Goal: Feedback & Contribution: Contribute content

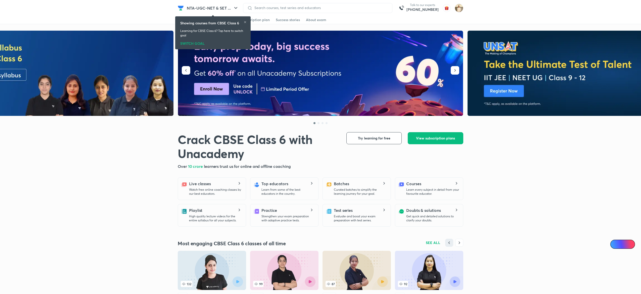
click at [198, 43] on div "SWITCH GOAL" at bounding box center [212, 43] width 65 height 6
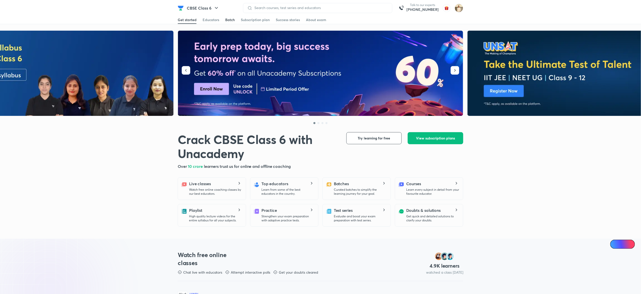
click at [230, 20] on div "Batch" at bounding box center [230, 19] width 10 height 5
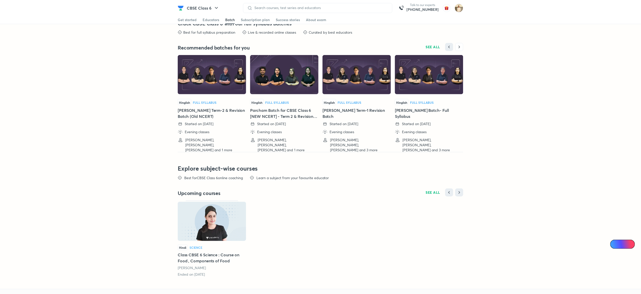
scroll to position [1063, 0]
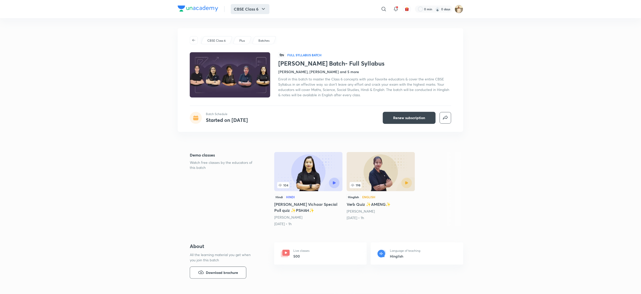
click at [258, 10] on button "CBSE Class 6" at bounding box center [250, 9] width 39 height 10
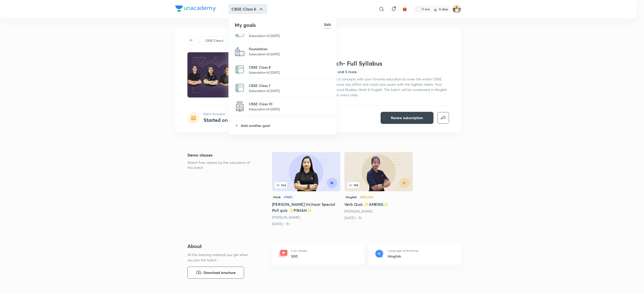
scroll to position [48, 0]
click at [609, 118] on div at bounding box center [322, 147] width 644 height 294
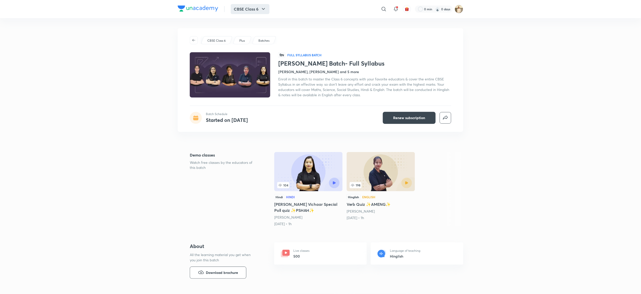
click at [262, 7] on icon "button" at bounding box center [264, 9] width 6 height 6
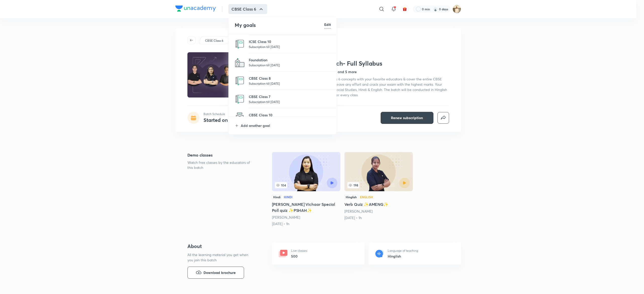
scroll to position [37, 0]
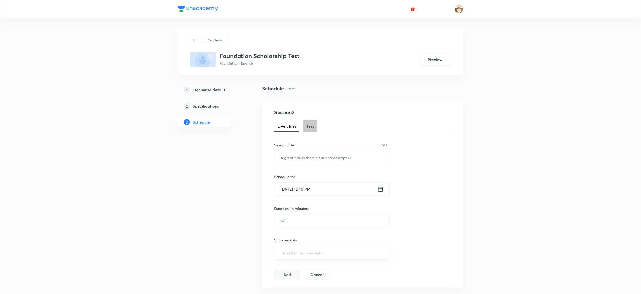
drag, startPoint x: 0, startPoint y: 0, endPoint x: 310, endPoint y: 125, distance: 334.3
click at [310, 125] on span "Test" at bounding box center [311, 126] width 8 height 6
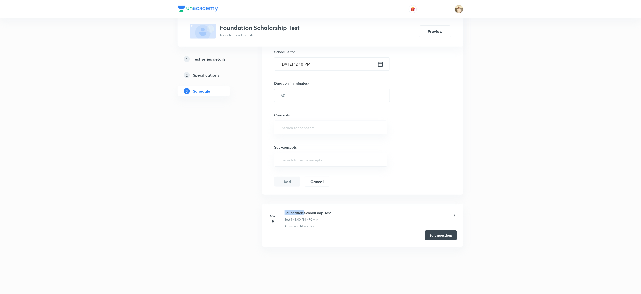
click at [295, 212] on h6 "Foundation Scholarship Test" at bounding box center [308, 212] width 46 height 5
copy h6 "Foundation Scholarship Test"
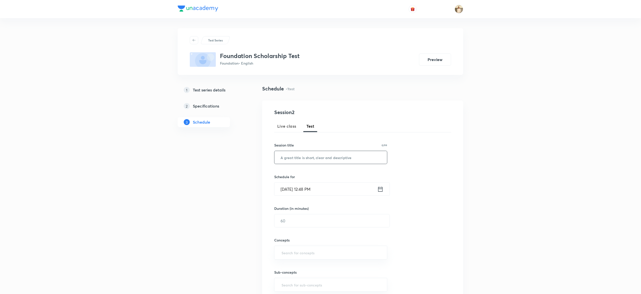
click at [328, 155] on input "text" at bounding box center [331, 157] width 113 height 13
paste input "Foundation Scholarship Test"
type input "Foundation Scholarship Test"
click at [285, 192] on input "Oct 6, 2025, 12:48 PM" at bounding box center [326, 189] width 103 height 13
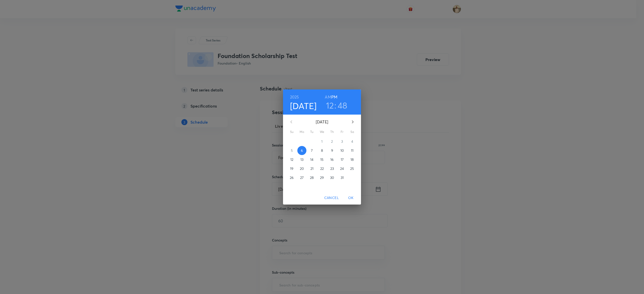
click at [292, 160] on p "12" at bounding box center [291, 159] width 3 height 5
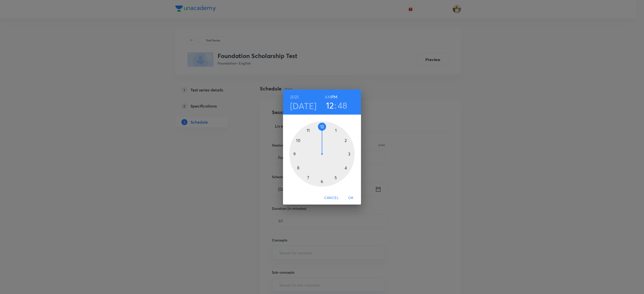
click at [336, 178] on div at bounding box center [321, 153] width 65 height 65
click at [321, 126] on div at bounding box center [321, 153] width 65 height 65
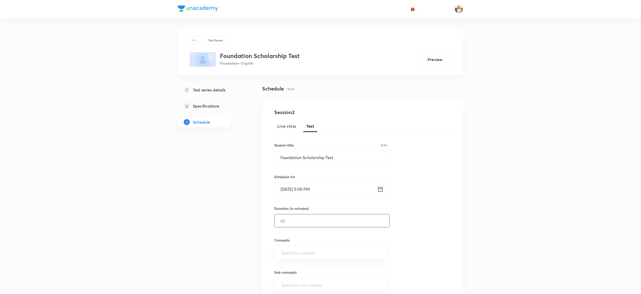
click at [306, 218] on input "text" at bounding box center [332, 221] width 115 height 13
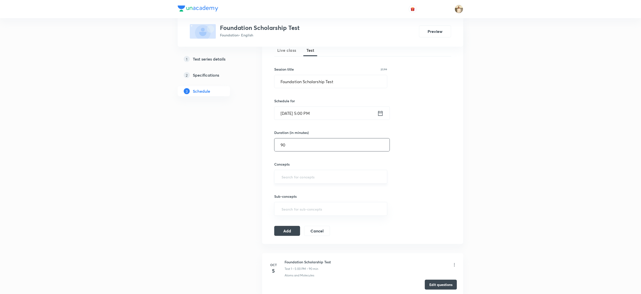
type input "90"
type input "a"
click at [298, 179] on input "a" at bounding box center [331, 176] width 101 height 9
click at [294, 237] on button "Add" at bounding box center [287, 233] width 26 height 10
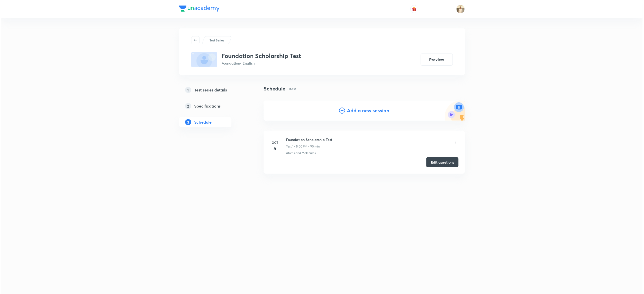
scroll to position [0, 0]
click at [444, 213] on button "Create test" at bounding box center [442, 213] width 32 height 10
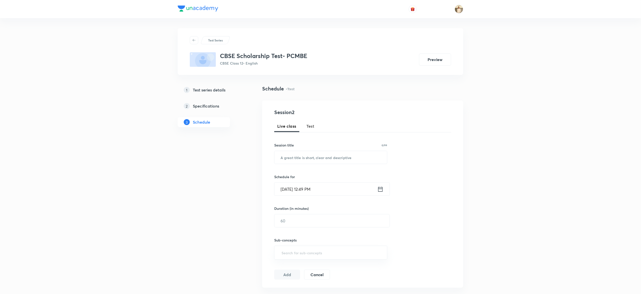
click at [314, 127] on span "Test" at bounding box center [311, 126] width 8 height 6
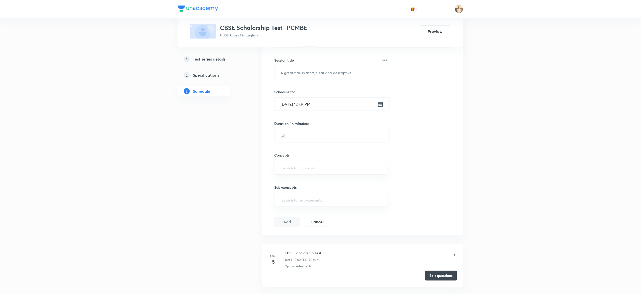
scroll to position [126, 0]
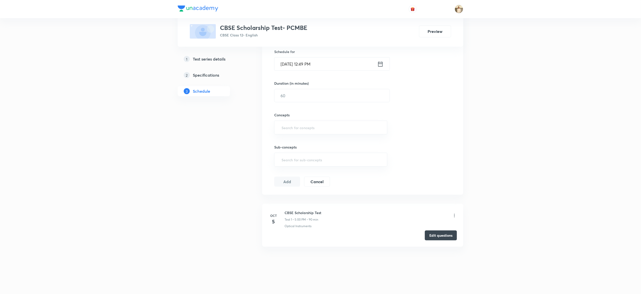
click at [306, 211] on h6 "CBSE Scholarship Test" at bounding box center [303, 212] width 37 height 5
copy h6 "CBSE Scholarship Test"
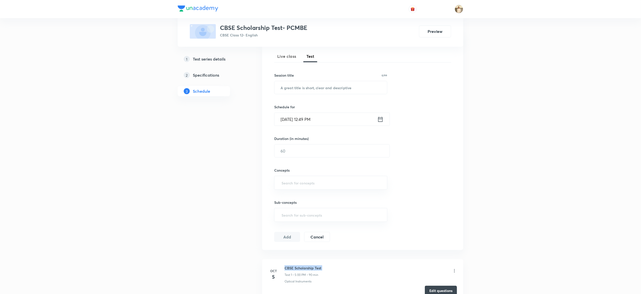
scroll to position [0, 0]
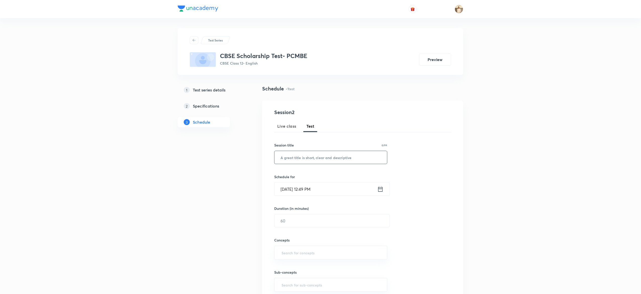
click at [297, 158] on input "text" at bounding box center [331, 157] width 113 height 13
paste input "CBSE Scholarship Test"
type input "CBSE Scholarship Test"
click at [282, 192] on input "Oct 6, 2025, 12:49 PM" at bounding box center [326, 189] width 103 height 13
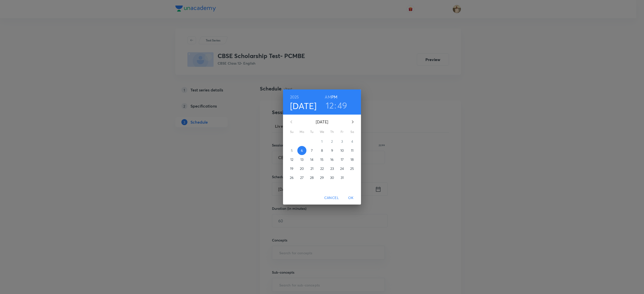
click at [291, 158] on p "12" at bounding box center [291, 159] width 3 height 5
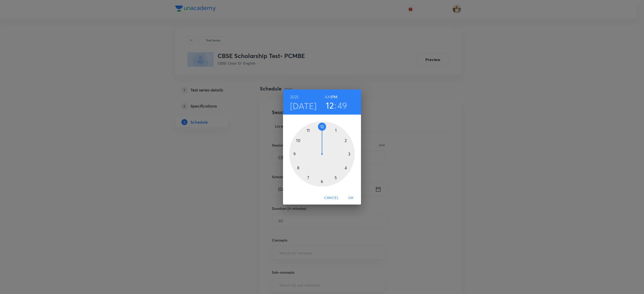
click at [336, 177] on div at bounding box center [321, 153] width 65 height 65
click at [321, 126] on div at bounding box center [321, 153] width 65 height 65
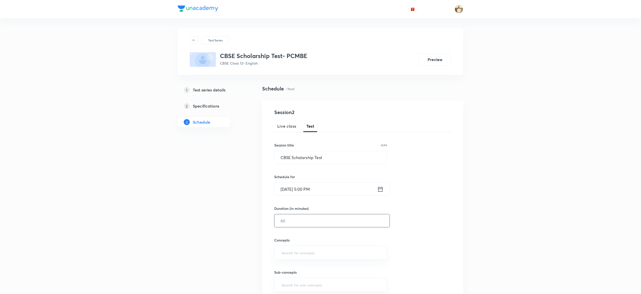
click at [299, 223] on input "text" at bounding box center [332, 221] width 115 height 13
type input "90"
click at [298, 254] on input "text" at bounding box center [331, 252] width 101 height 9
type input "a"
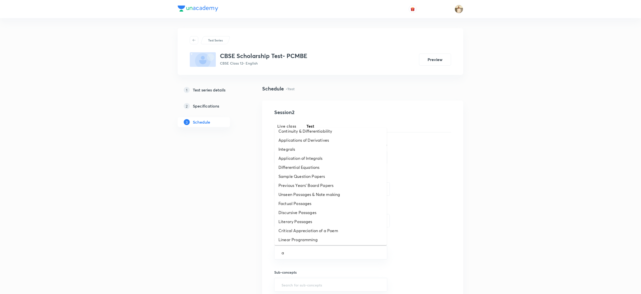
scroll to position [101, 0]
click at [296, 154] on li "Application of Integrals" at bounding box center [331, 151] width 112 height 9
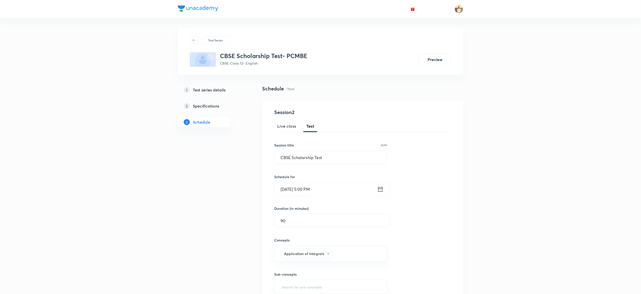
type input "a"
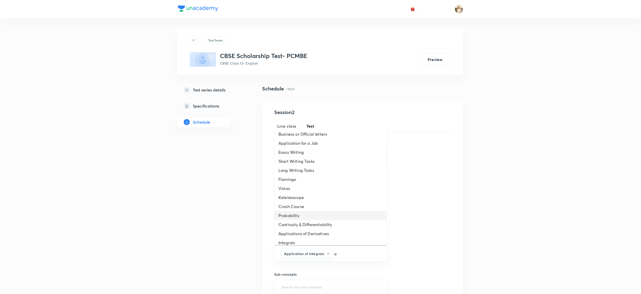
click at [294, 214] on li "Probability" at bounding box center [331, 215] width 112 height 9
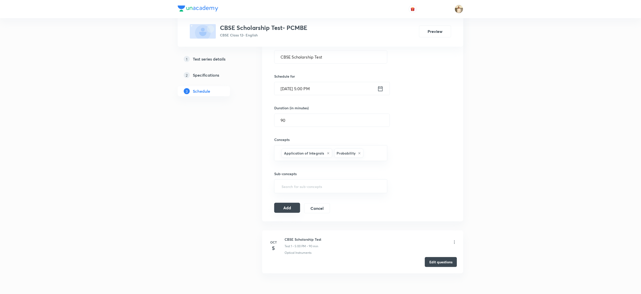
click at [290, 209] on button "Add" at bounding box center [287, 208] width 26 height 10
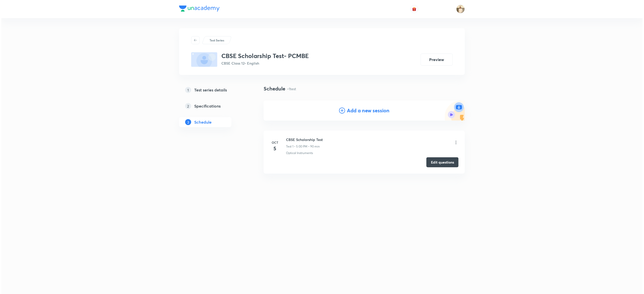
scroll to position [0, 0]
click at [441, 217] on button "Create test" at bounding box center [442, 213] width 32 height 10
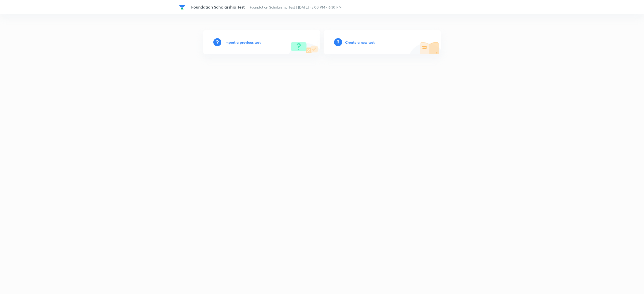
click at [243, 42] on h6 "Import a previous test" at bounding box center [242, 42] width 36 height 5
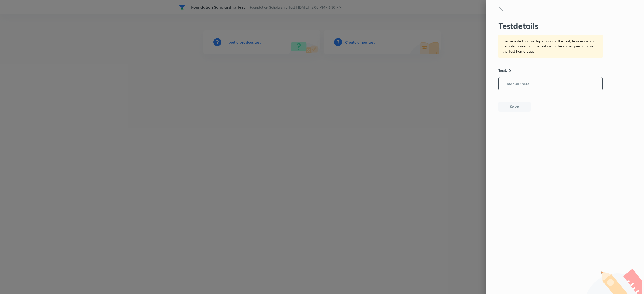
click at [557, 82] on input "text" at bounding box center [550, 84] width 104 height 12
paste input "PU901664VC"
type input "PU901664VC"
click at [517, 108] on button "Save" at bounding box center [514, 106] width 32 height 10
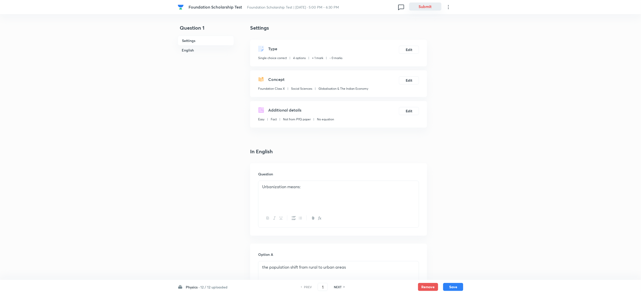
click at [425, 7] on button "Submit" at bounding box center [425, 7] width 32 height 8
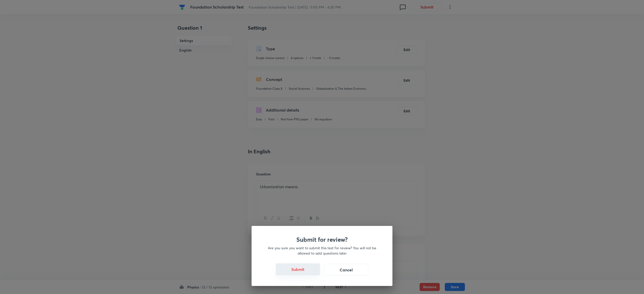
click at [300, 270] on button "Submit" at bounding box center [298, 270] width 44 height 12
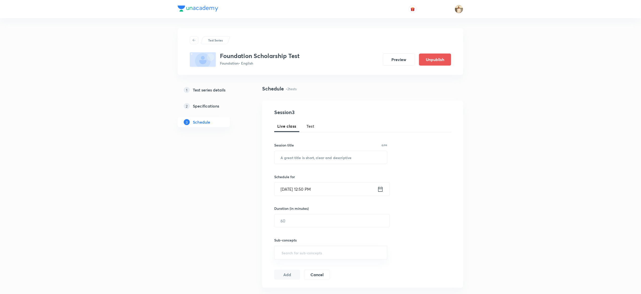
click at [309, 124] on span "Test" at bounding box center [311, 126] width 8 height 6
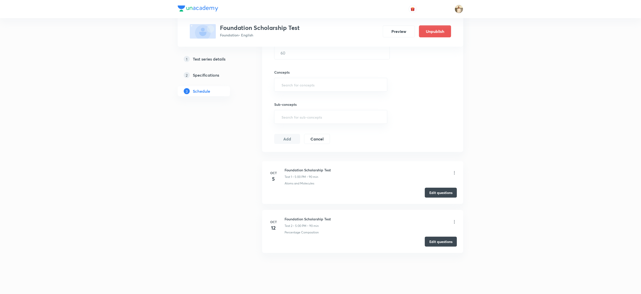
scroll to position [175, 0]
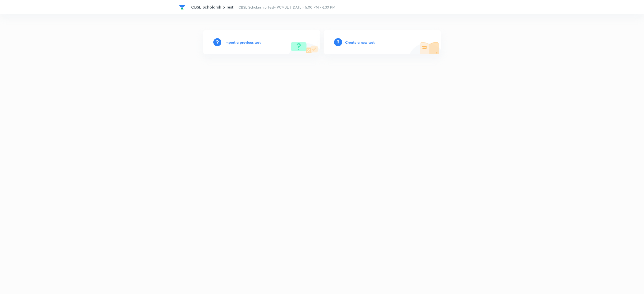
click at [240, 41] on h6 "Import a previous test" at bounding box center [242, 42] width 36 height 5
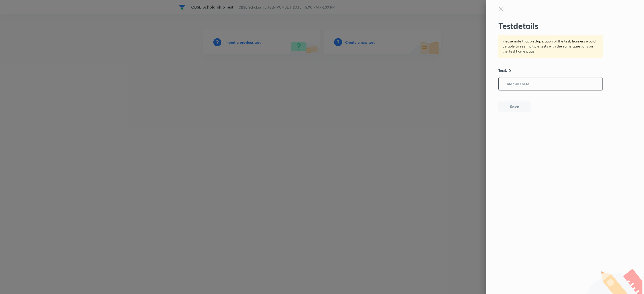
click at [550, 86] on input "text" at bounding box center [550, 84] width 104 height 12
paste input "SMYK9C59JL"
type input "SMYK9C59JL"
click at [522, 108] on button "Save" at bounding box center [514, 106] width 32 height 10
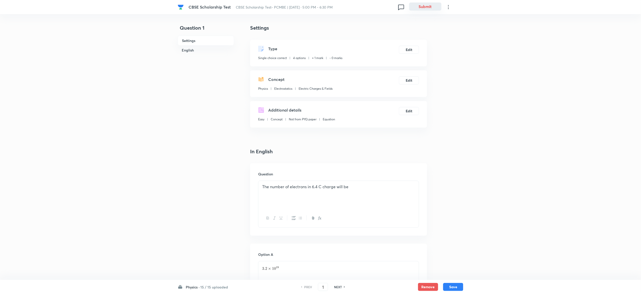
click at [420, 8] on button "Submit" at bounding box center [425, 7] width 32 height 8
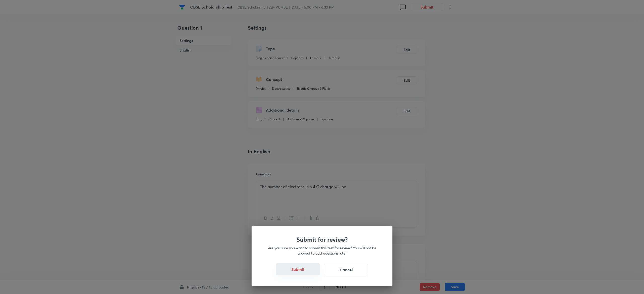
click at [298, 270] on button "Submit" at bounding box center [298, 270] width 44 height 12
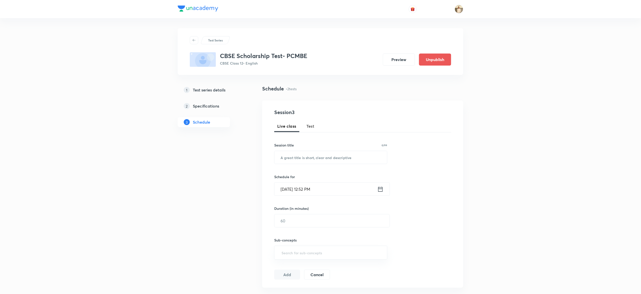
click at [311, 129] on span "Test" at bounding box center [311, 126] width 8 height 6
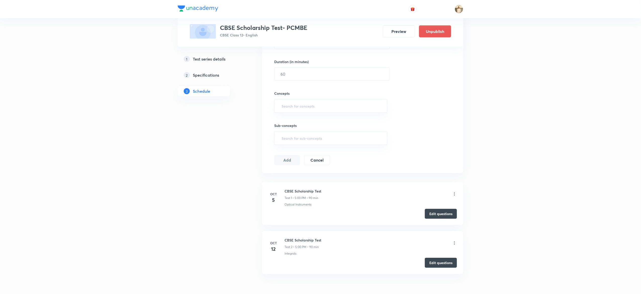
scroll to position [175, 0]
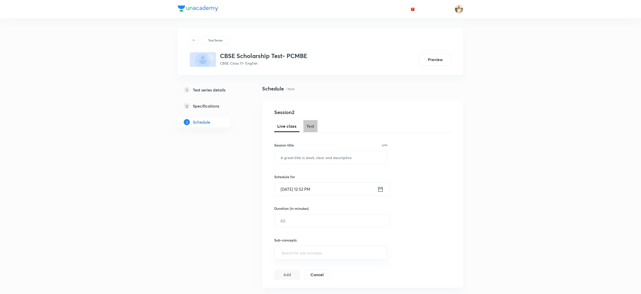
click at [312, 128] on span "Test" at bounding box center [311, 126] width 8 height 6
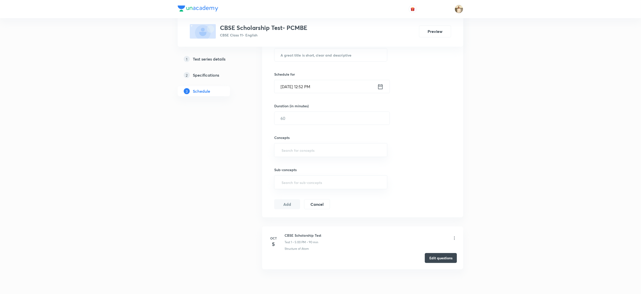
scroll to position [126, 0]
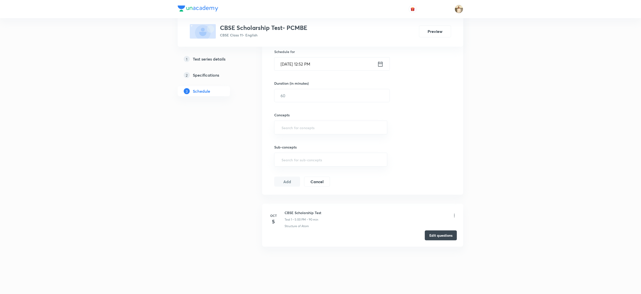
click at [296, 212] on h6 "CBSE Scholarship Test" at bounding box center [303, 212] width 37 height 5
copy h6 "CBSE Scholarship Test"
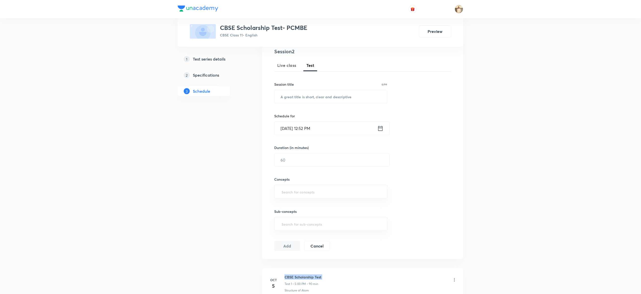
scroll to position [0, 0]
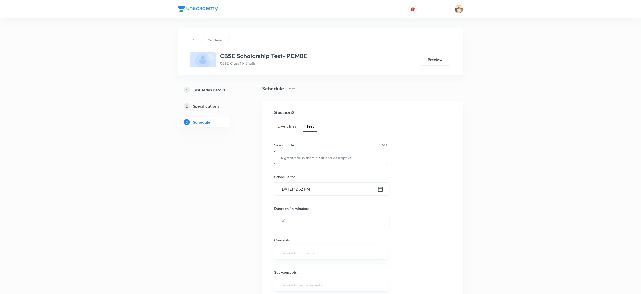
click at [313, 155] on input "text" at bounding box center [331, 157] width 113 height 13
paste input "CBSE Scholarship Test"
type input "CBSE Scholarship Test"
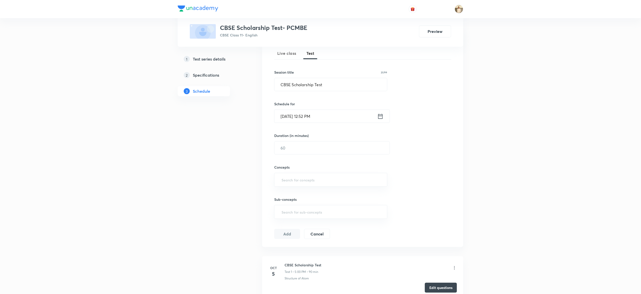
scroll to position [126, 0]
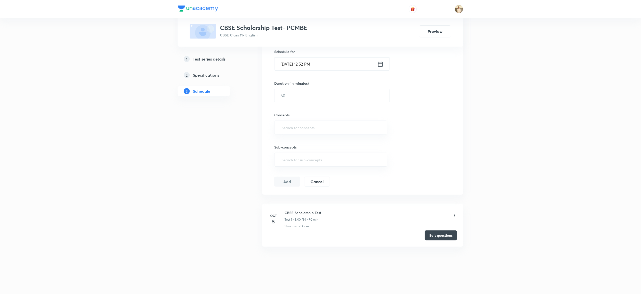
click at [301, 212] on h6 "CBSE Scholarship Test" at bounding box center [303, 212] width 37 height 5
copy h6 "CBSE Scholarship Test"
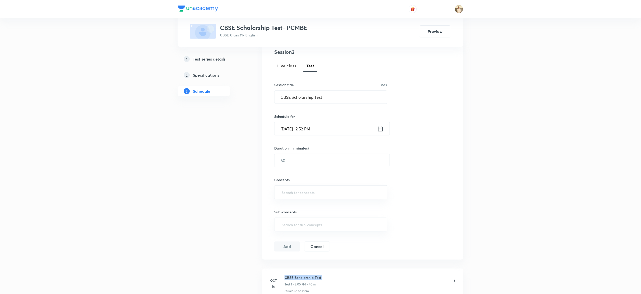
scroll to position [0, 0]
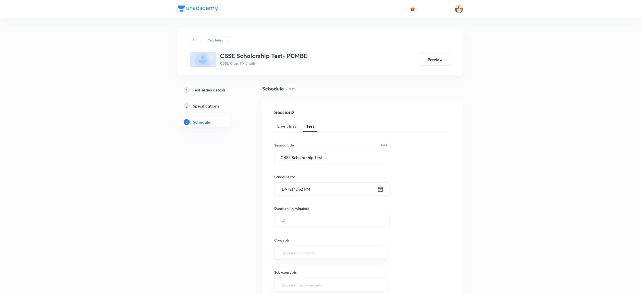
click at [282, 191] on input "Oct 6, 2025, 12:52 PM" at bounding box center [326, 189] width 103 height 13
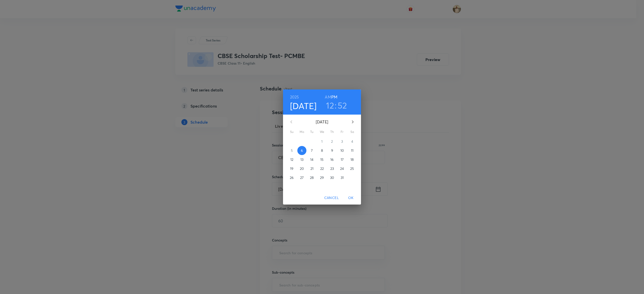
click at [290, 158] on p "12" at bounding box center [291, 159] width 3 height 5
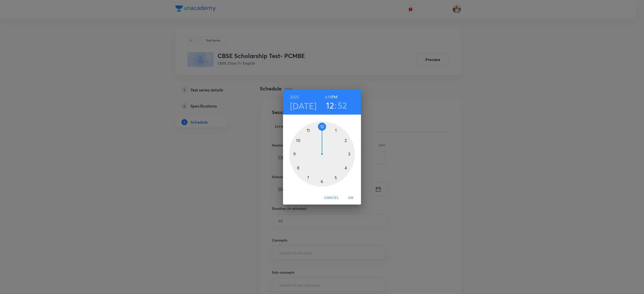
click at [335, 177] on div at bounding box center [321, 153] width 65 height 65
click at [322, 124] on div at bounding box center [321, 153] width 65 height 65
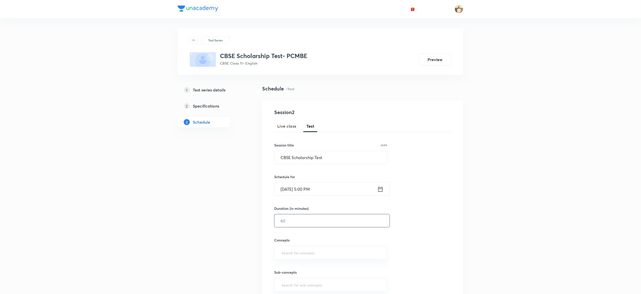
click at [306, 220] on input "text" at bounding box center [332, 221] width 115 height 13
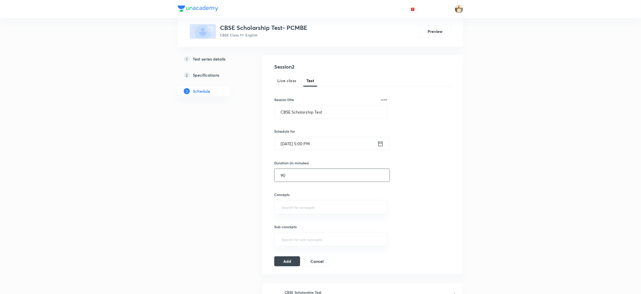
scroll to position [101, 0]
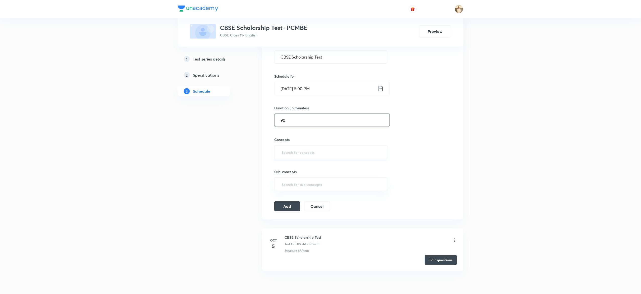
type input "90"
click at [294, 150] on input "text" at bounding box center [331, 152] width 101 height 9
type input "a"
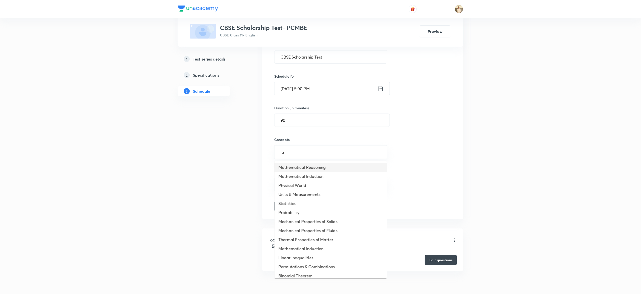
click at [316, 169] on li "Mathematical Reasoning" at bounding box center [331, 167] width 112 height 9
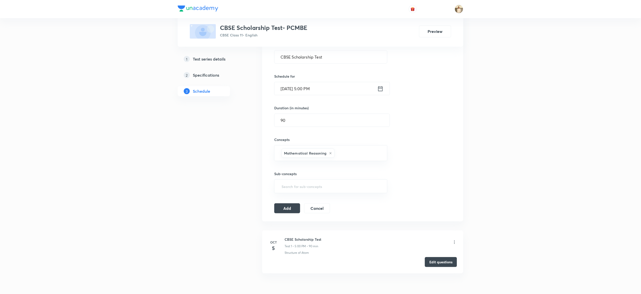
type input "a"
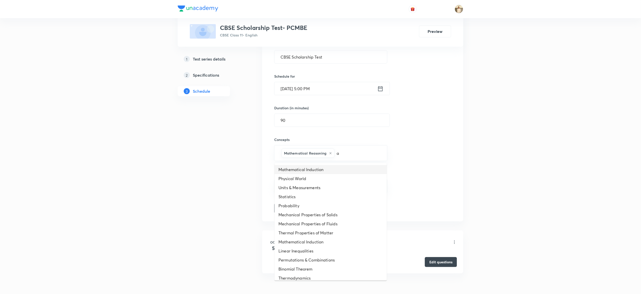
click at [308, 174] on li "Mathematical Induction" at bounding box center [331, 169] width 112 height 9
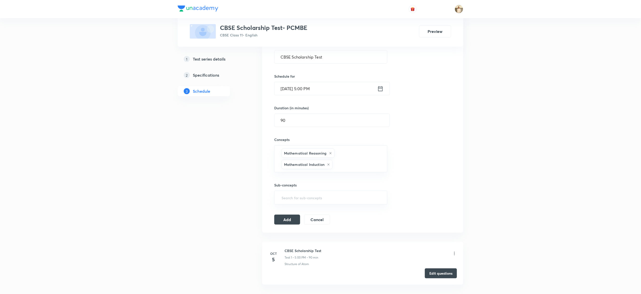
type input "a"
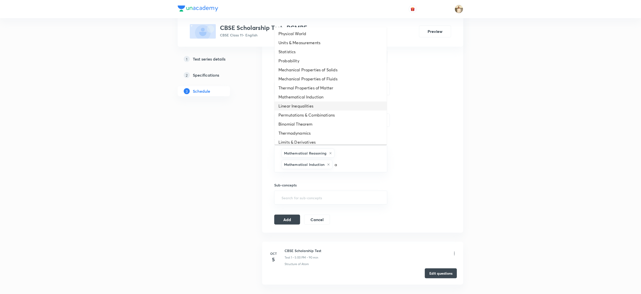
click at [298, 106] on li "Linear Inequalities" at bounding box center [331, 106] width 112 height 9
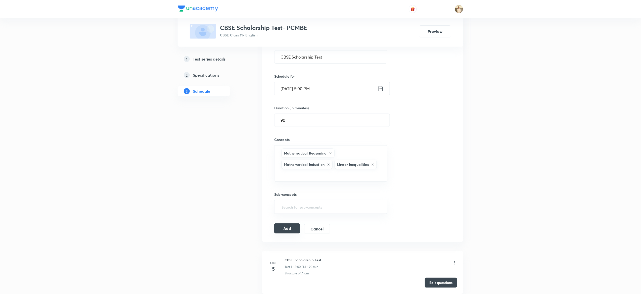
click at [291, 227] on button "Add" at bounding box center [287, 229] width 26 height 10
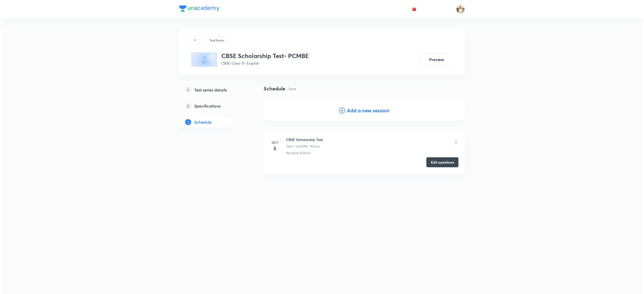
scroll to position [0, 0]
click at [443, 214] on button "Create test" at bounding box center [442, 213] width 32 height 10
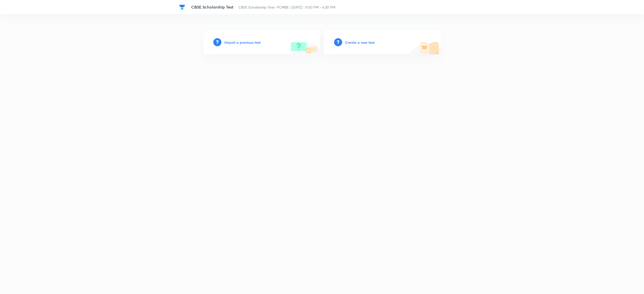
click at [244, 40] on h6 "Import a previous test" at bounding box center [242, 42] width 36 height 5
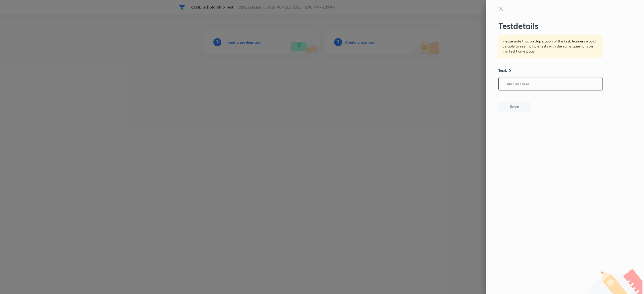
click at [561, 88] on input "text" at bounding box center [550, 84] width 104 height 12
paste input "RTIM64AQ3Q"
type input "RTIM64AQ3Q"
click at [518, 106] on button "Save" at bounding box center [514, 106] width 32 height 10
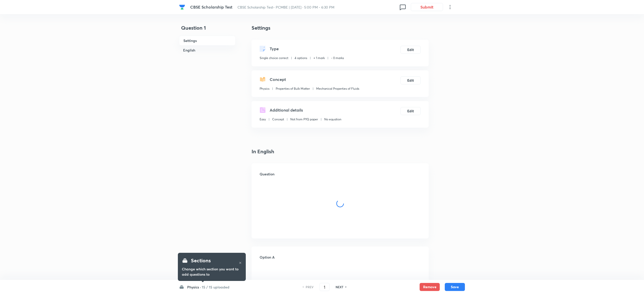
checkbox input "true"
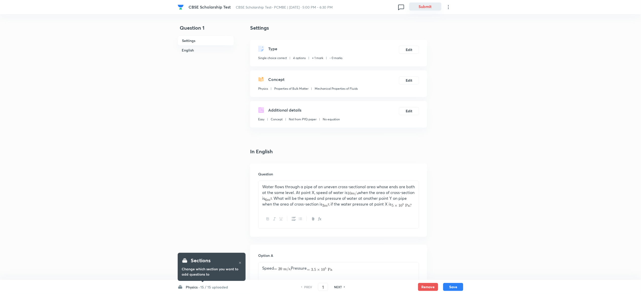
click at [434, 6] on button "Submit" at bounding box center [425, 7] width 32 height 8
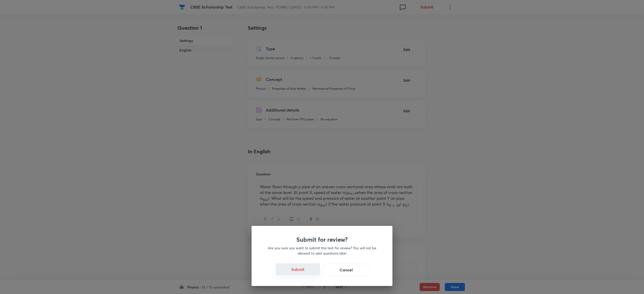
click at [296, 271] on button "Submit" at bounding box center [298, 270] width 44 height 12
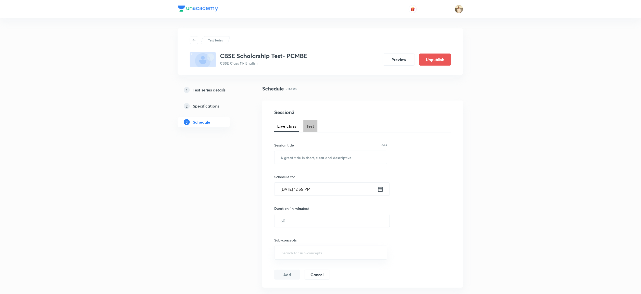
click at [309, 128] on span "Test" at bounding box center [311, 126] width 8 height 6
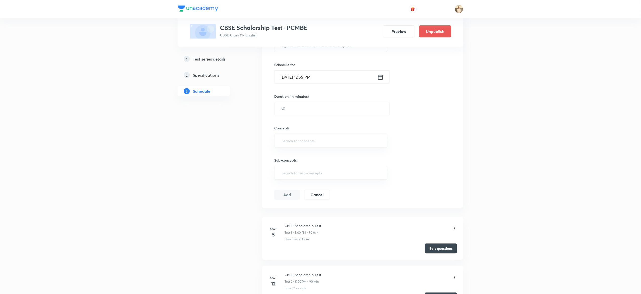
scroll to position [175, 0]
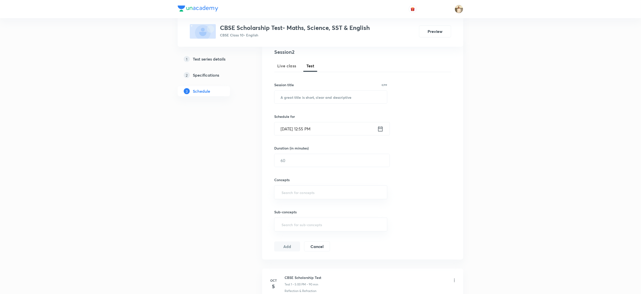
scroll to position [126, 0]
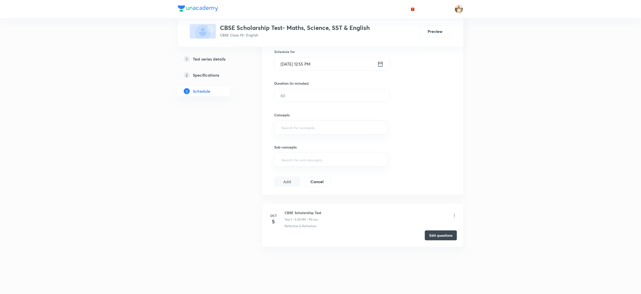
click at [298, 214] on h6 "CBSE Scholarship Test" at bounding box center [303, 212] width 37 height 5
copy h6 "CBSE Scholarship Test"
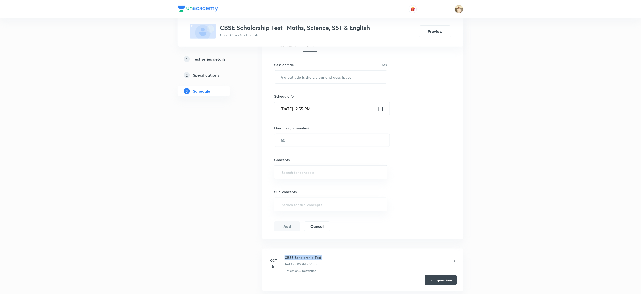
scroll to position [0, 0]
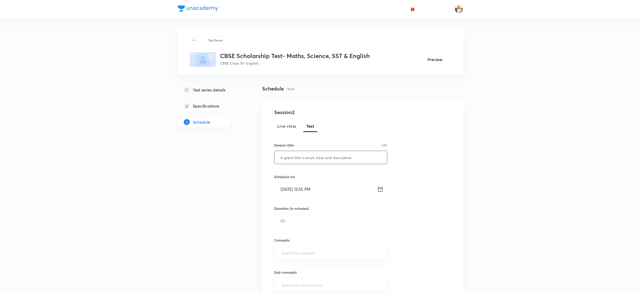
click at [302, 158] on input "text" at bounding box center [331, 157] width 113 height 13
paste input "CBSE Scholarship Test"
type input "CBSE Scholarship Test"
click at [285, 192] on input "Oct 6, 2025, 12:55 PM" at bounding box center [326, 189] width 103 height 13
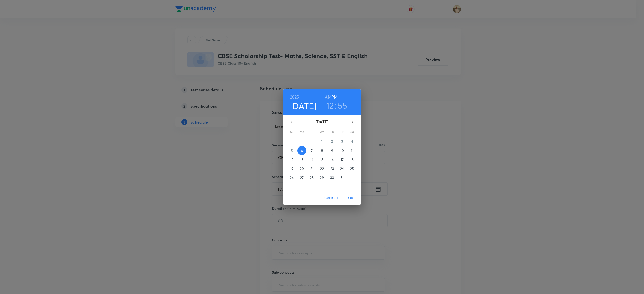
click at [291, 159] on p "12" at bounding box center [291, 159] width 3 height 5
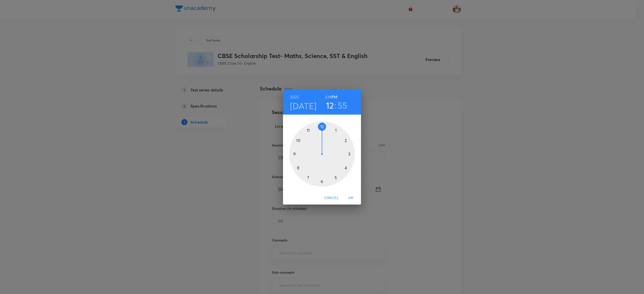
click at [335, 178] on div at bounding box center [321, 153] width 65 height 65
click at [321, 126] on div at bounding box center [321, 153] width 65 height 65
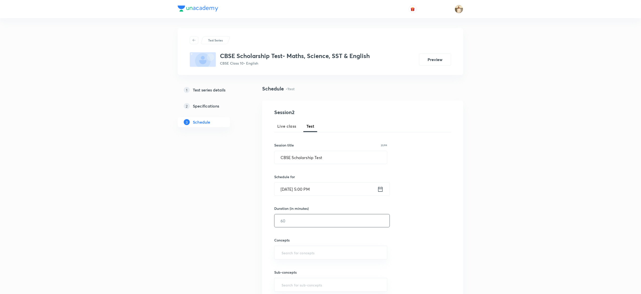
click at [306, 219] on input "text" at bounding box center [332, 221] width 115 height 13
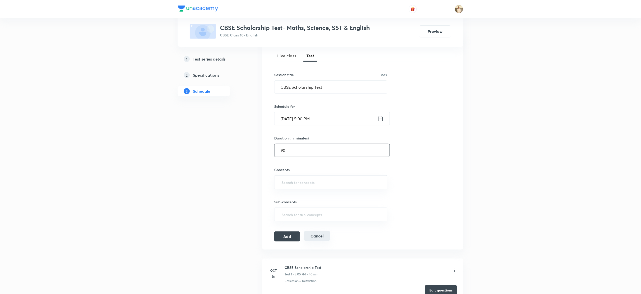
scroll to position [101, 0]
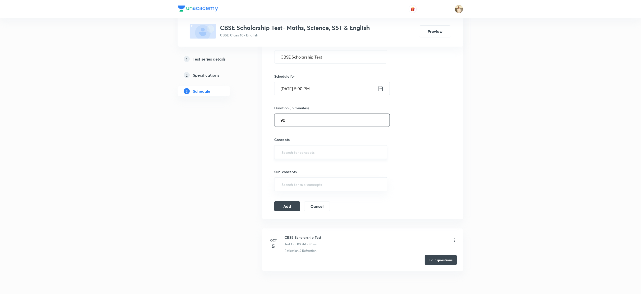
type input "90"
click at [303, 156] on input "text" at bounding box center [331, 152] width 101 height 9
type input "a"
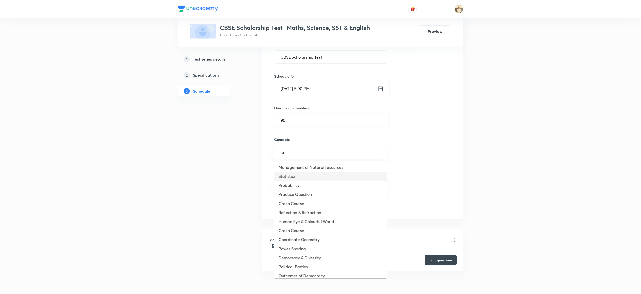
click at [298, 175] on li "Statistics" at bounding box center [331, 176] width 112 height 9
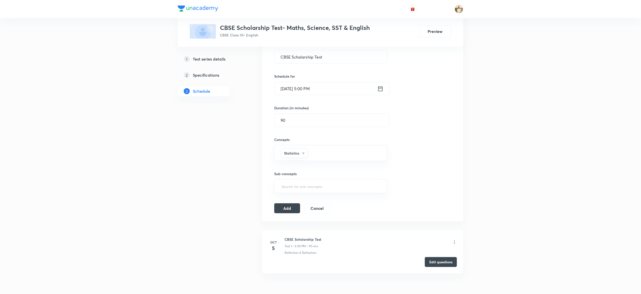
type input "a"
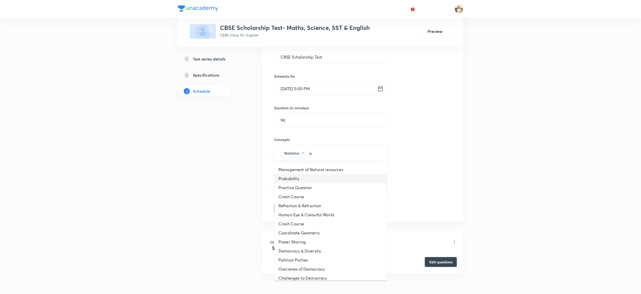
click at [302, 178] on li "Probability" at bounding box center [331, 178] width 112 height 9
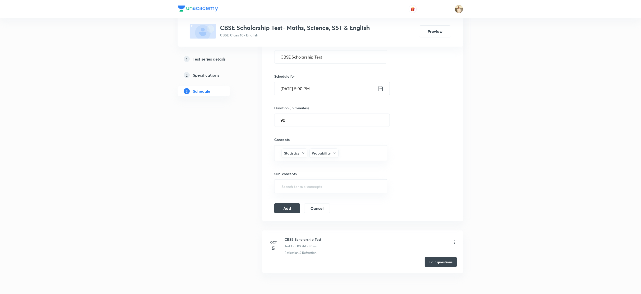
click at [549, 149] on div "Test Series CBSE Scholarship Test- Maths, Science, SST & English CBSE Class 10 …" at bounding box center [320, 110] width 641 height 422
click at [286, 208] on button "Add" at bounding box center [287, 208] width 26 height 10
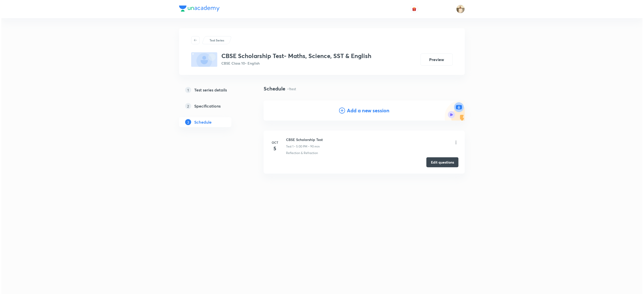
scroll to position [0, 0]
click at [450, 212] on button "Create test" at bounding box center [442, 213] width 32 height 10
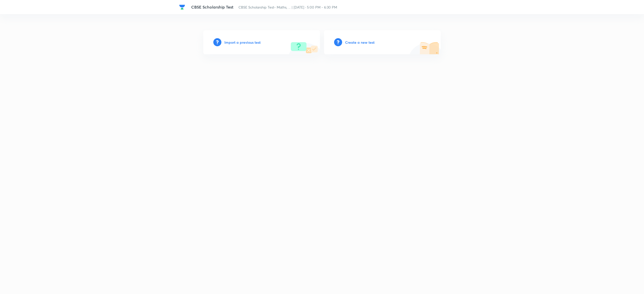
click at [237, 41] on h6 "Import a previous test" at bounding box center [242, 42] width 36 height 5
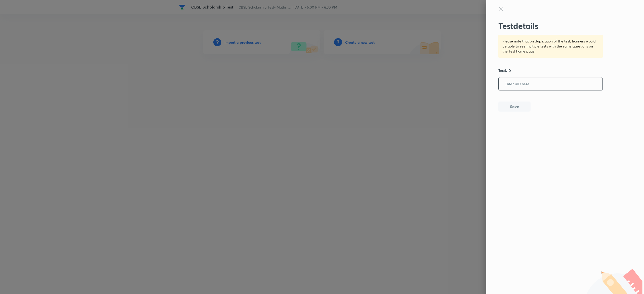
click at [534, 86] on input "text" at bounding box center [550, 84] width 104 height 12
paste input "GP43TO0UMJ"
type input "GP43TO0UMJ"
click at [513, 107] on button "Save" at bounding box center [514, 106] width 32 height 10
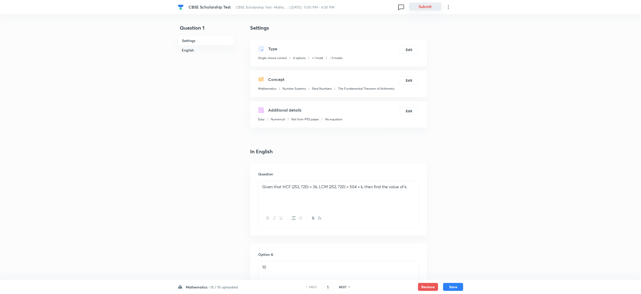
click at [431, 8] on button "Submit" at bounding box center [425, 7] width 32 height 8
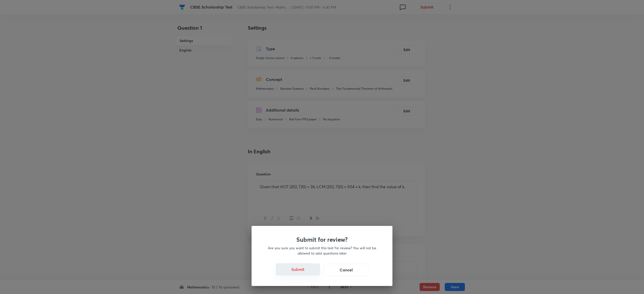
click at [304, 267] on button "Submit" at bounding box center [298, 270] width 44 height 12
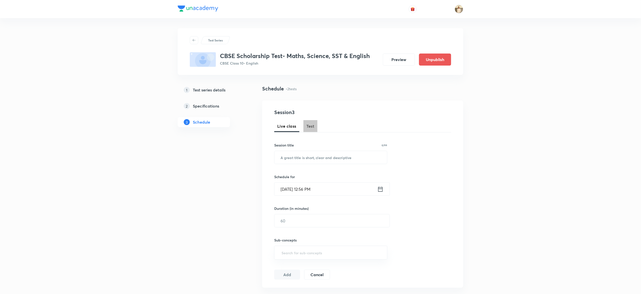
click at [308, 126] on span "Test" at bounding box center [311, 126] width 8 height 6
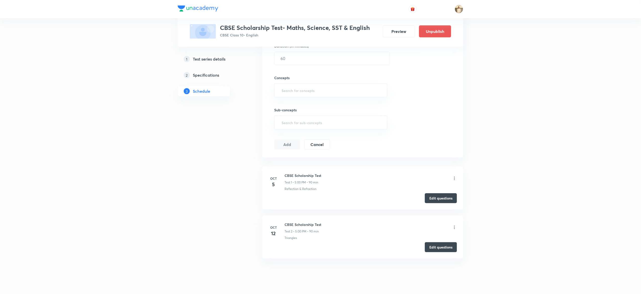
scroll to position [175, 0]
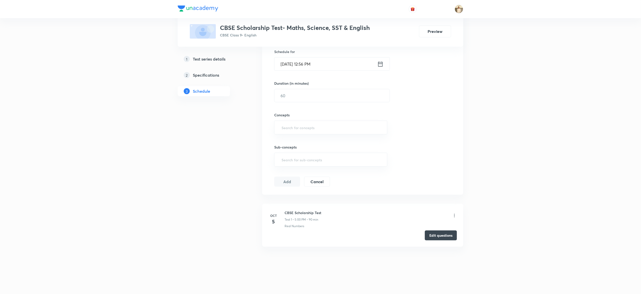
click at [301, 214] on h6 "CBSE Scholarship Test" at bounding box center [303, 212] width 37 height 5
copy h6 "CBSE Scholarship Test"
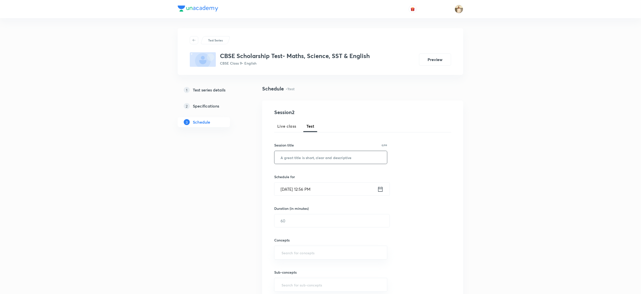
click at [311, 160] on input "text" at bounding box center [331, 157] width 113 height 13
paste input "CBSE Scholarship Test"
type input "CBSE Scholarship Test"
click at [282, 190] on input "Oct 6, 2025, 12:56 PM" at bounding box center [326, 189] width 103 height 13
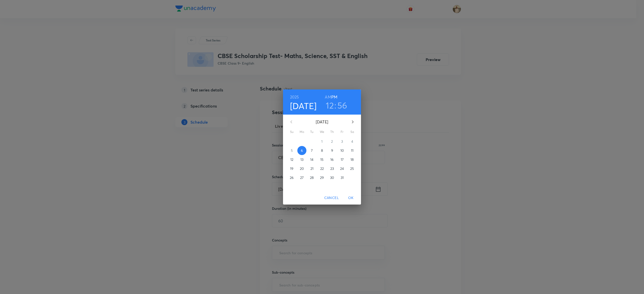
click at [290, 158] on p "12" at bounding box center [291, 159] width 3 height 5
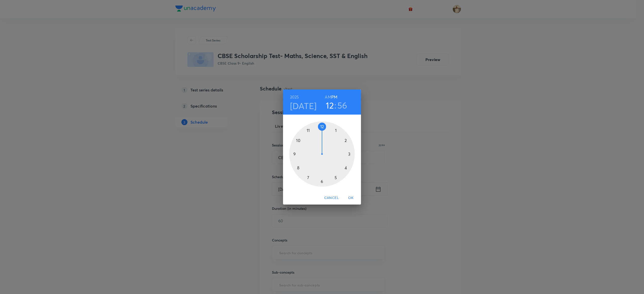
click at [335, 177] on div at bounding box center [321, 153] width 65 height 65
click at [321, 125] on div at bounding box center [321, 153] width 65 height 65
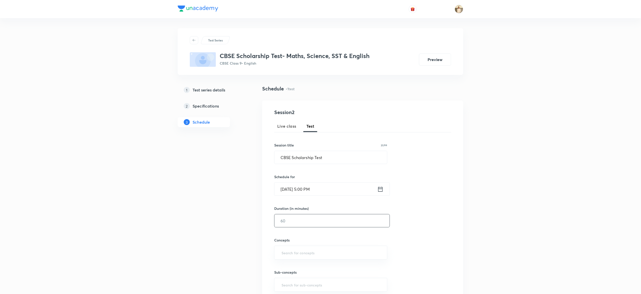
click at [311, 222] on input "text" at bounding box center [332, 221] width 115 height 13
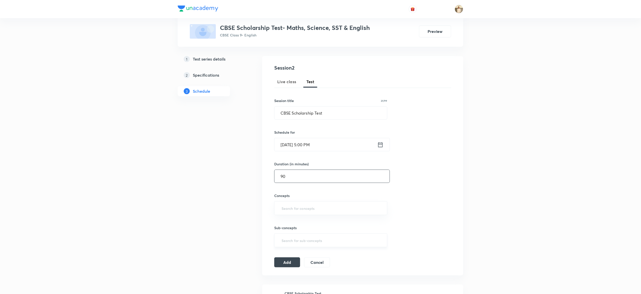
scroll to position [101, 0]
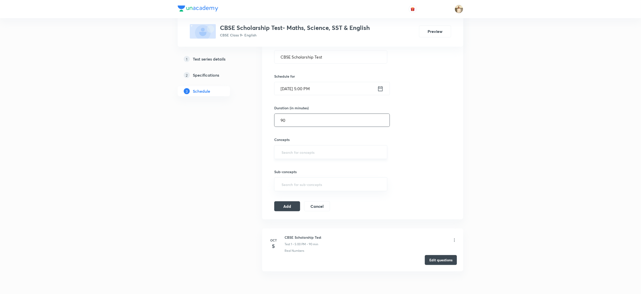
type input "90"
click at [313, 156] on input "text" at bounding box center [331, 152] width 101 height 9
type input "a"
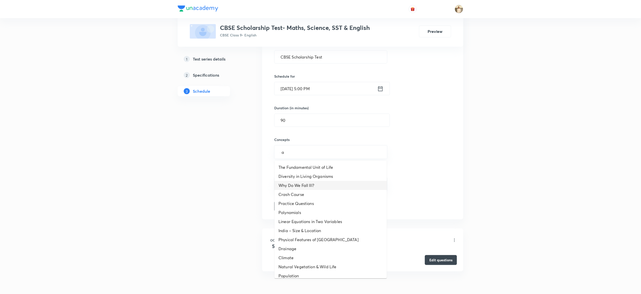
click at [309, 187] on li "Why Do We Fall Ill?" at bounding box center [331, 185] width 112 height 9
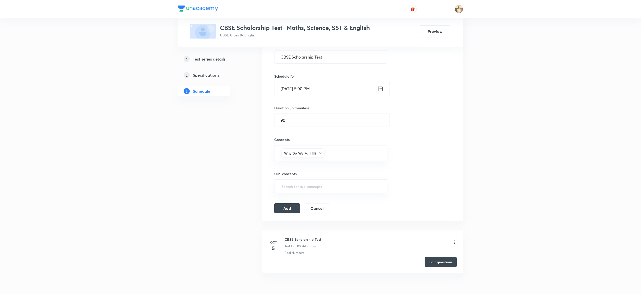
type input "a"
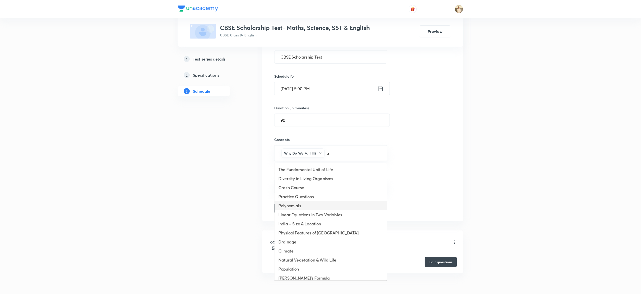
click at [296, 208] on li "Polynomials" at bounding box center [331, 205] width 112 height 9
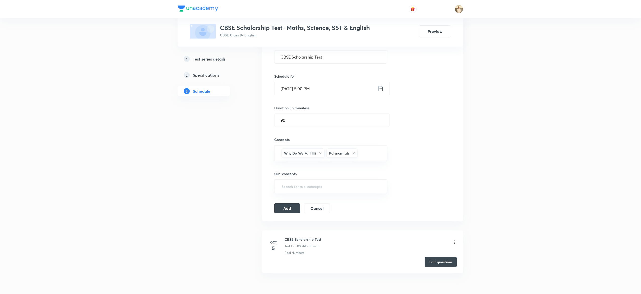
type input "a"
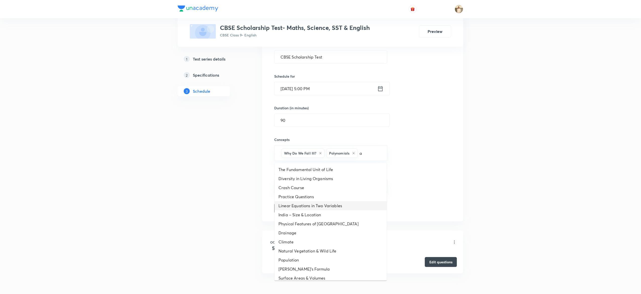
click at [325, 203] on li "Linear Equations in Two Variables" at bounding box center [331, 205] width 112 height 9
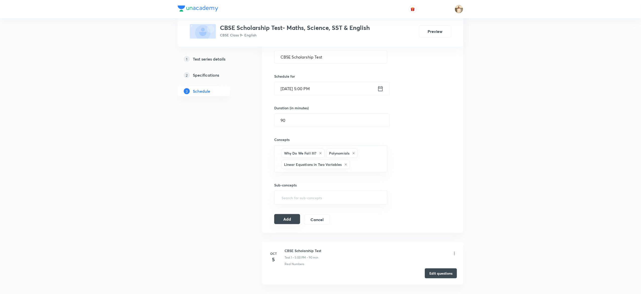
click at [284, 221] on button "Add" at bounding box center [287, 219] width 26 height 10
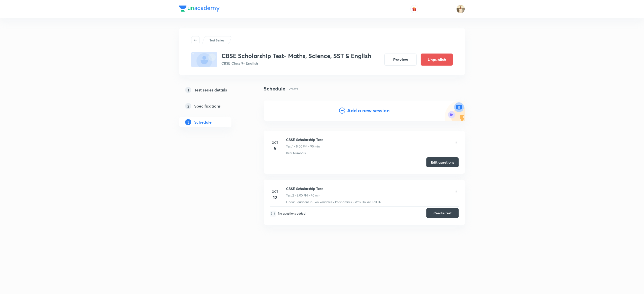
click at [445, 213] on button "Create test" at bounding box center [442, 213] width 32 height 10
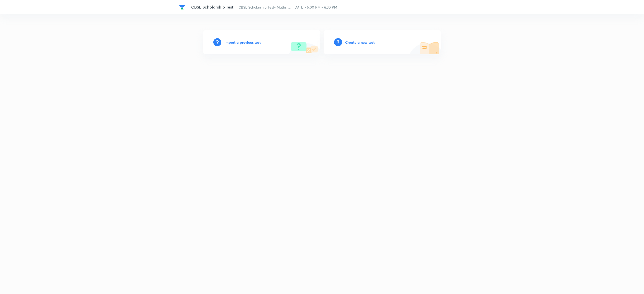
click at [236, 41] on h6 "Import a previous test" at bounding box center [242, 42] width 36 height 5
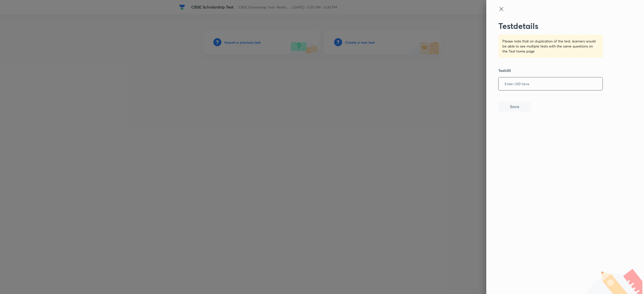
click at [527, 88] on input "text" at bounding box center [550, 84] width 104 height 12
paste input "221L3T1N3O"
type input "221L3T1N3O"
click at [509, 105] on button "Save" at bounding box center [514, 106] width 32 height 10
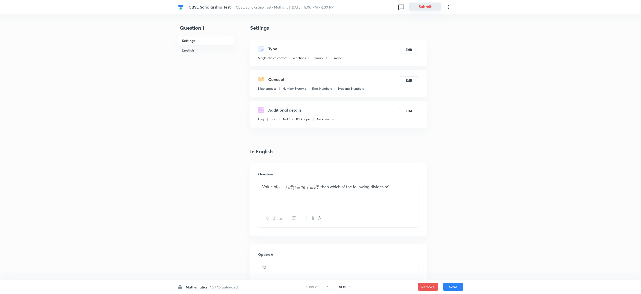
click at [426, 9] on button "Submit" at bounding box center [425, 7] width 32 height 8
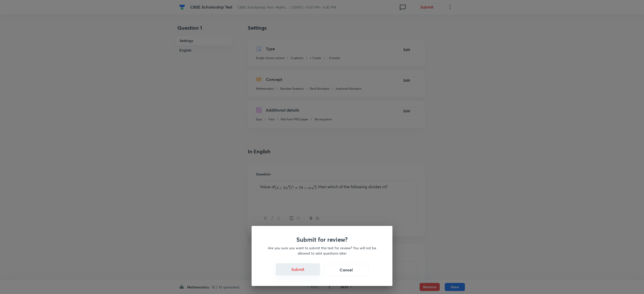
click at [294, 271] on button "Submit" at bounding box center [298, 270] width 44 height 12
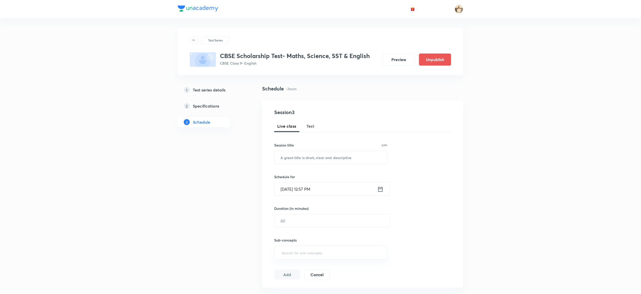
click at [310, 128] on span "Test" at bounding box center [311, 126] width 8 height 6
click at [313, 129] on span "Test" at bounding box center [311, 126] width 8 height 6
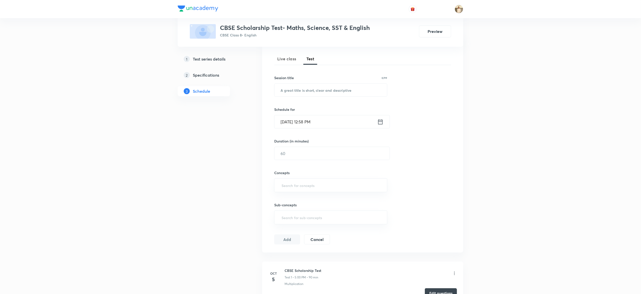
scroll to position [126, 0]
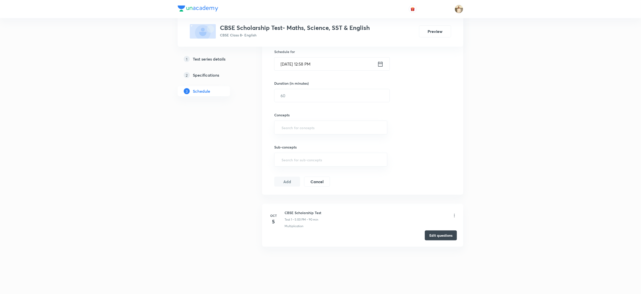
click at [303, 214] on h6 "CBSE Scholarship Test" at bounding box center [303, 212] width 37 height 5
copy h6 "CBSE Scholarship Test"
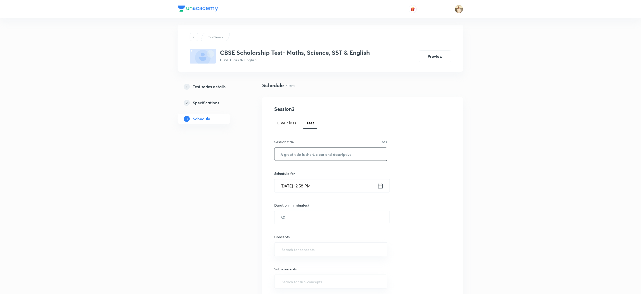
scroll to position [0, 0]
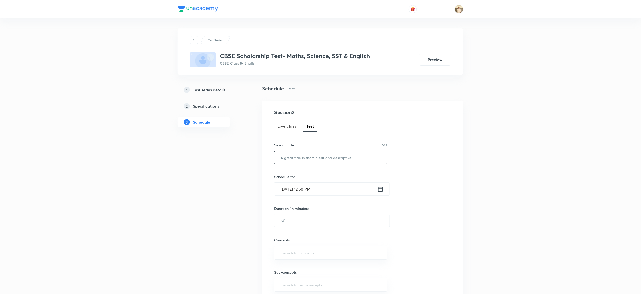
click at [304, 163] on input "text" at bounding box center [331, 157] width 113 height 13
paste input "CBSE Scholarship Test"
type input "CBSE Scholarship Test"
click at [288, 188] on input "Oct 6, 2025, 12:58 PM" at bounding box center [326, 189] width 103 height 13
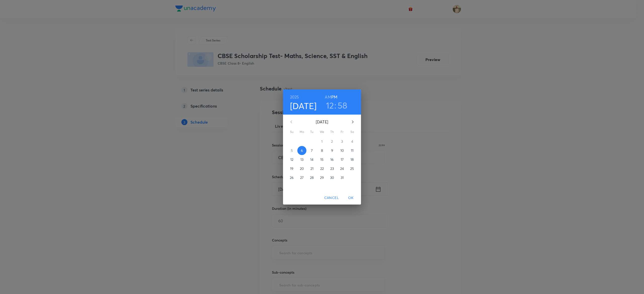
click at [293, 157] on p "12" at bounding box center [291, 159] width 3 height 5
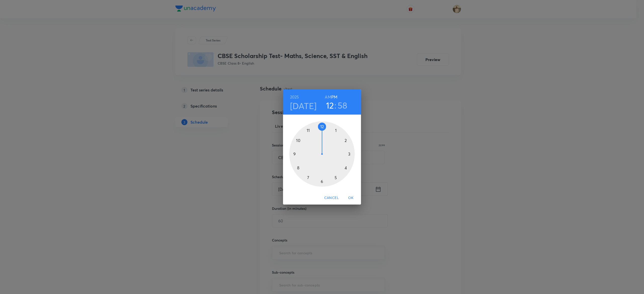
click at [336, 177] on div at bounding box center [321, 153] width 65 height 65
click at [321, 126] on div at bounding box center [321, 153] width 65 height 65
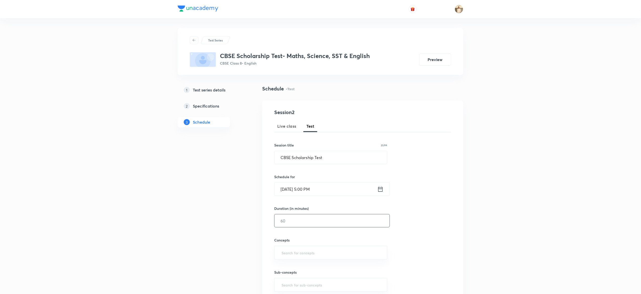
click at [296, 218] on input "text" at bounding box center [332, 221] width 115 height 13
type input "0"
type input "90"
click at [300, 257] on input "text" at bounding box center [331, 252] width 101 height 9
type input "a"
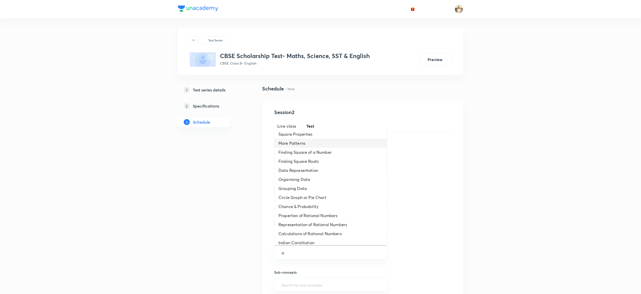
click at [307, 143] on li "More Patterns" at bounding box center [331, 143] width 112 height 9
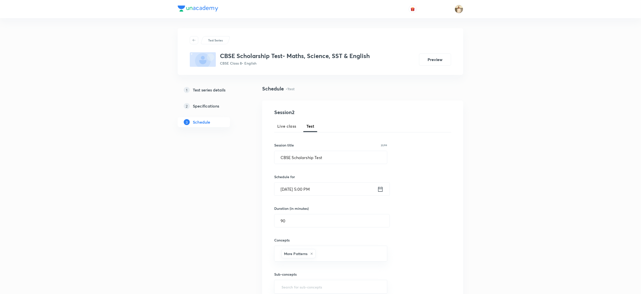
type input "a"
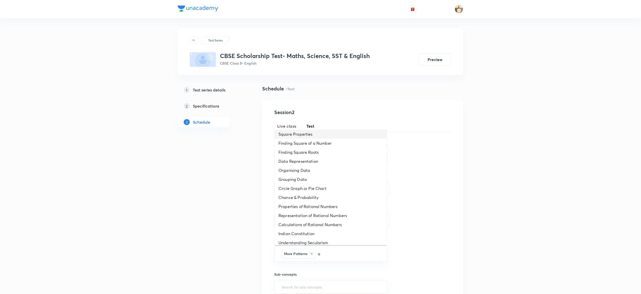
click at [300, 135] on li "Square Properties" at bounding box center [331, 134] width 112 height 9
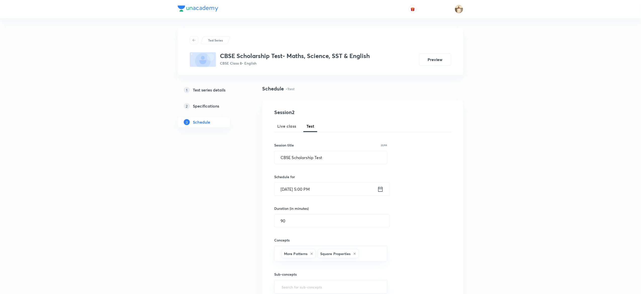
type input "a"
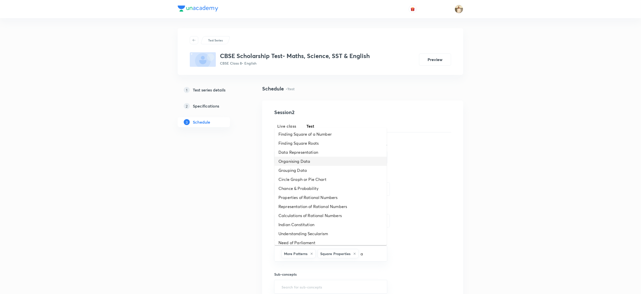
click at [301, 159] on li "Organising Data" at bounding box center [331, 161] width 112 height 9
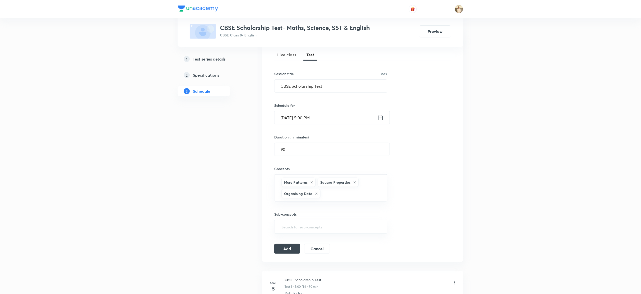
scroll to position [140, 0]
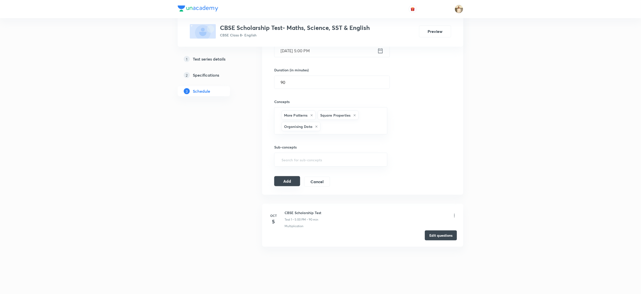
click at [288, 179] on button "Add" at bounding box center [287, 181] width 26 height 10
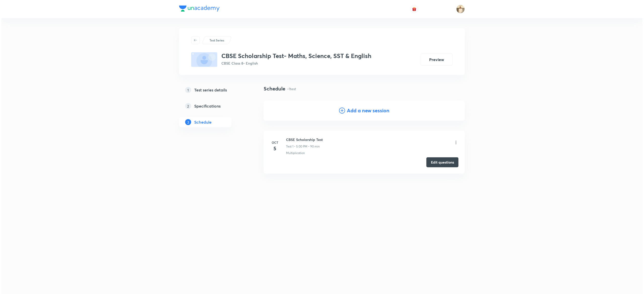
scroll to position [0, 0]
click at [452, 210] on button "Create test" at bounding box center [442, 213] width 32 height 10
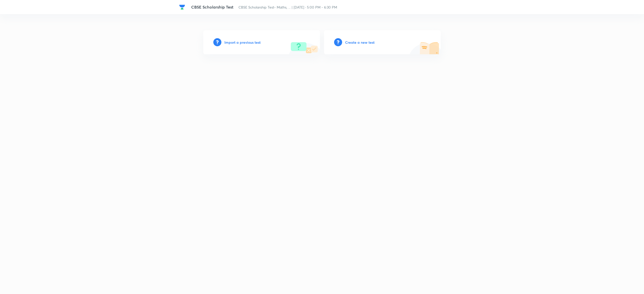
click at [246, 43] on h6 "Import a previous test" at bounding box center [242, 42] width 36 height 5
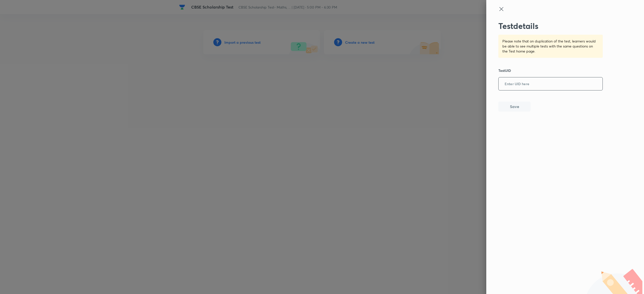
click at [573, 85] on input "text" at bounding box center [550, 84] width 104 height 12
paste input "N034DWRZJW"
type input "N034DWRZJW"
click at [519, 107] on button "Save" at bounding box center [514, 106] width 32 height 10
click at [384, 123] on div at bounding box center [322, 147] width 644 height 294
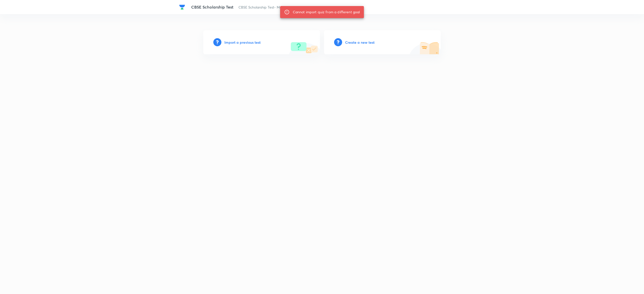
click at [237, 41] on h6 "Import a previous test" at bounding box center [242, 42] width 36 height 5
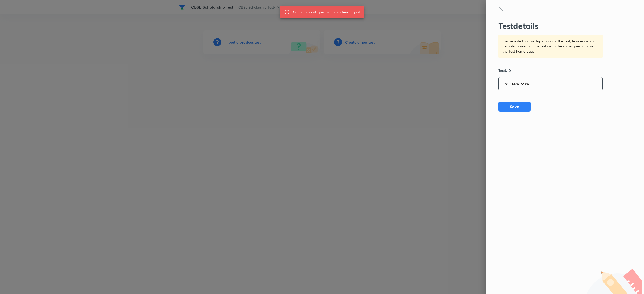
click at [541, 85] on input "N034DWRZJW" at bounding box center [550, 84] width 104 height 12
paste input "JG96FCGI4O"
type input "JG96FCGI4O"
click at [510, 107] on button "Save" at bounding box center [514, 106] width 32 height 10
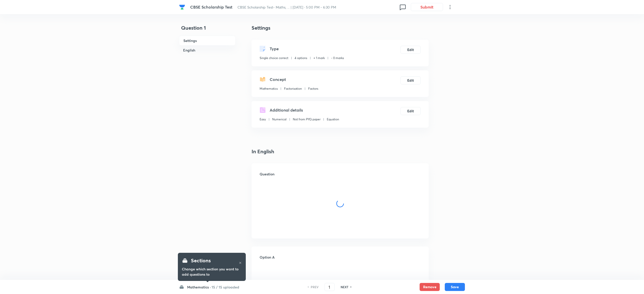
checkbox input "true"
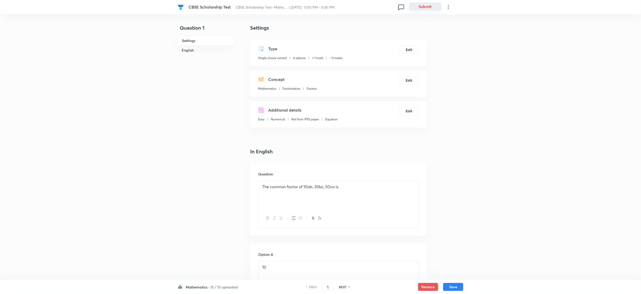
click at [431, 9] on button "Submit" at bounding box center [425, 7] width 32 height 8
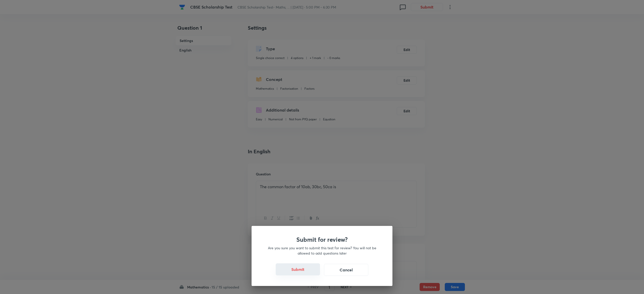
click at [298, 267] on button "Submit" at bounding box center [298, 270] width 44 height 12
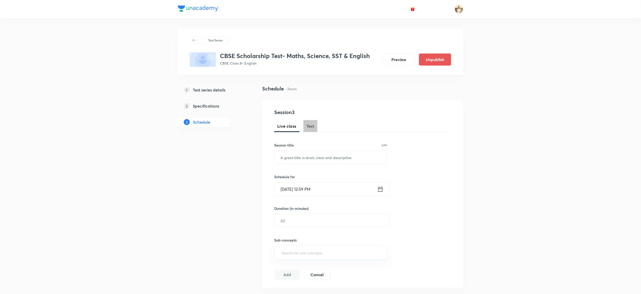
click at [311, 128] on span "Test" at bounding box center [311, 126] width 8 height 6
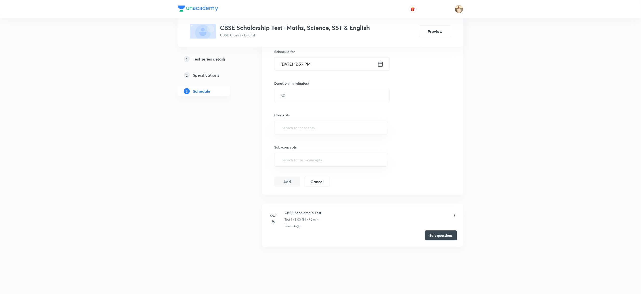
click at [297, 213] on h6 "CBSE Scholarship Test" at bounding box center [303, 212] width 37 height 5
copy h6 "CBSE Scholarship Test"
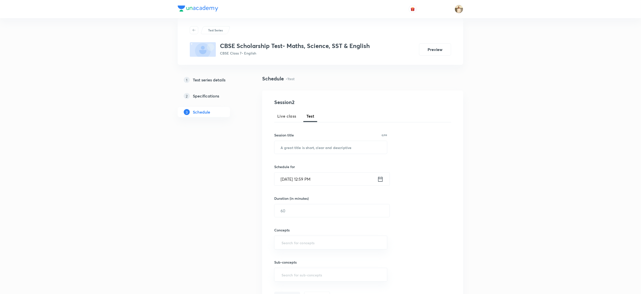
scroll to position [0, 0]
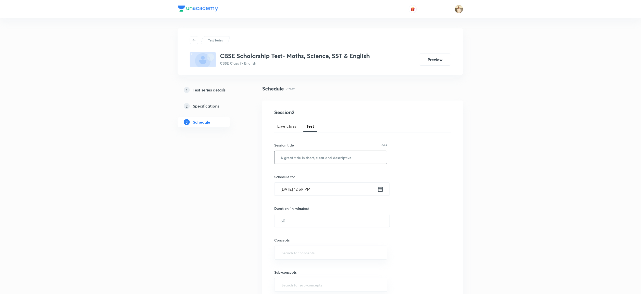
click at [314, 155] on input "text" at bounding box center [331, 157] width 113 height 13
paste input "CBSE Scholarship Test"
type input "CBSE Scholarship Test"
click at [283, 190] on input "[DATE] 12:59 PM" at bounding box center [326, 189] width 103 height 13
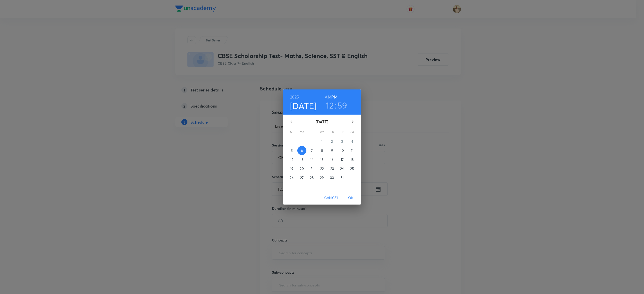
click at [292, 159] on p "12" at bounding box center [291, 159] width 3 height 5
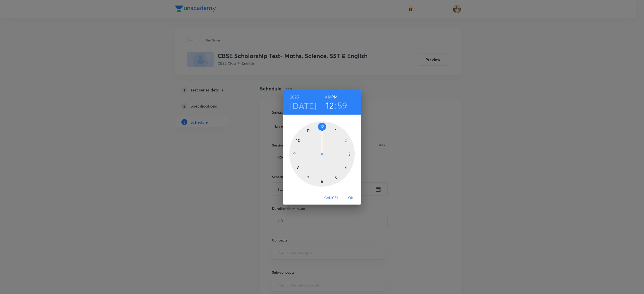
click at [336, 176] on div at bounding box center [321, 153] width 65 height 65
click at [321, 126] on div at bounding box center [321, 153] width 65 height 65
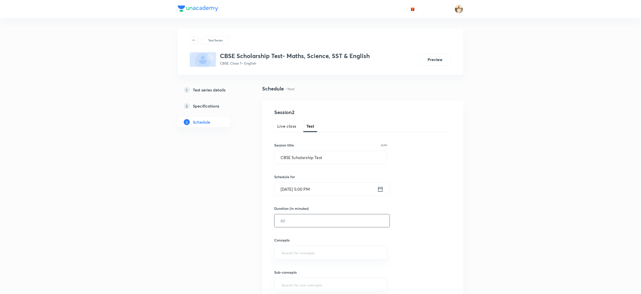
click at [293, 220] on input "text" at bounding box center [332, 221] width 115 height 13
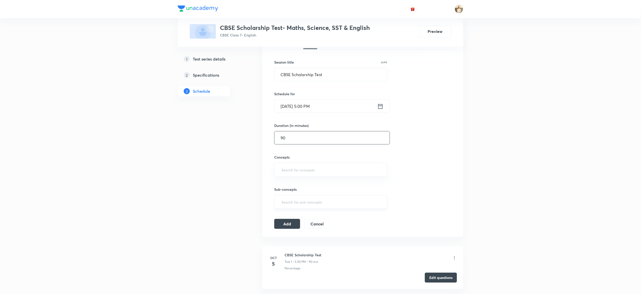
scroll to position [101, 0]
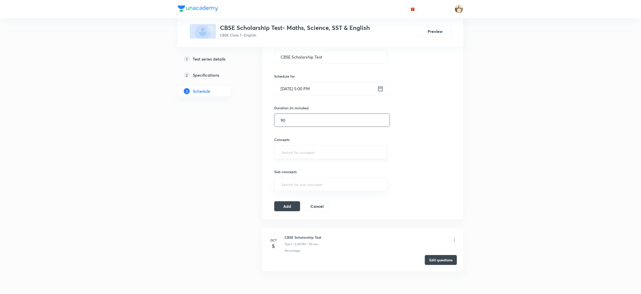
type input "90"
click at [303, 156] on input "text" at bounding box center [331, 152] width 101 height 9
type input "a"
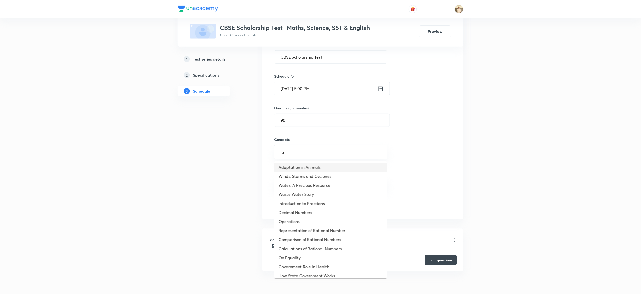
click at [304, 168] on li "Adaptation in Animals" at bounding box center [331, 167] width 112 height 9
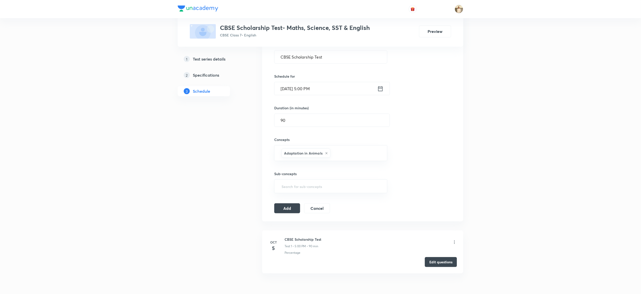
type input "a"
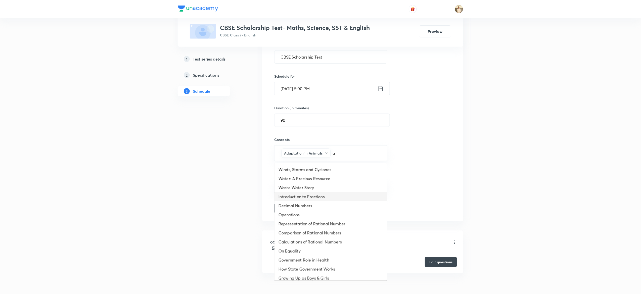
click at [299, 194] on li "Introduction to Fractions" at bounding box center [331, 196] width 112 height 9
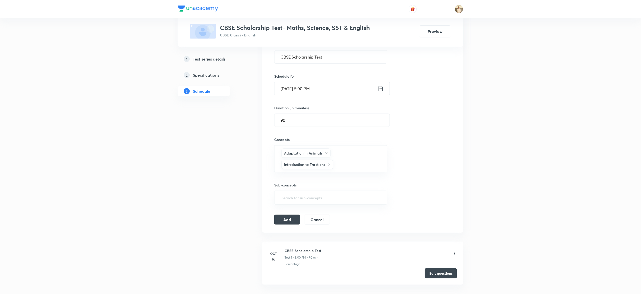
type input "a"
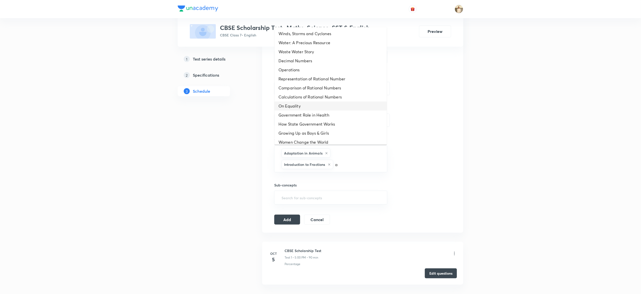
click at [300, 110] on li "On Equality" at bounding box center [331, 106] width 112 height 9
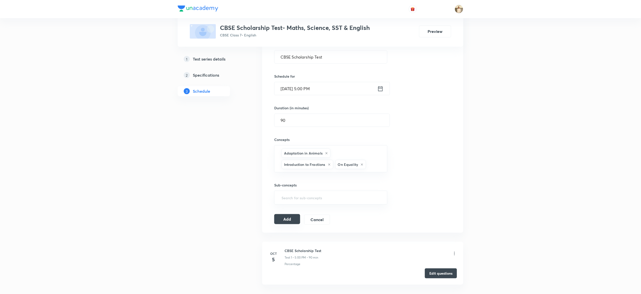
click at [287, 222] on button "Add" at bounding box center [287, 219] width 26 height 10
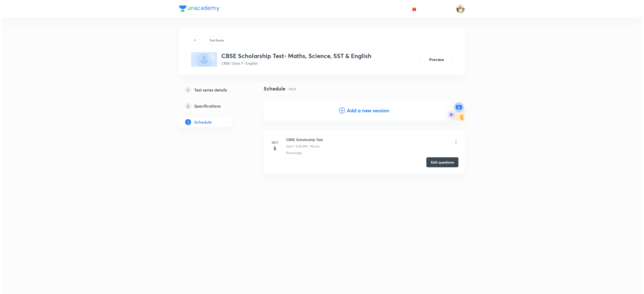
scroll to position [0, 0]
click at [443, 215] on button "Create test" at bounding box center [442, 213] width 32 height 10
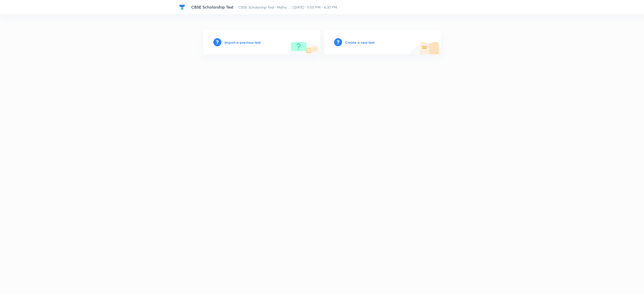
click at [235, 42] on h6 "Import a previous test" at bounding box center [242, 42] width 36 height 5
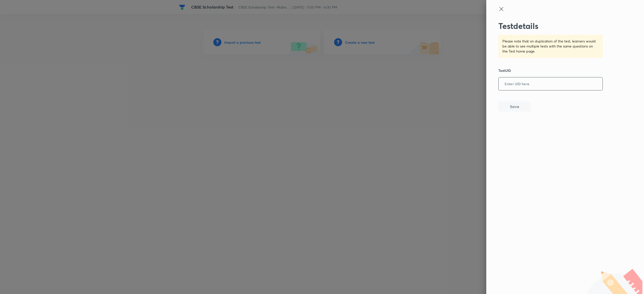
click at [552, 88] on input "text" at bounding box center [550, 84] width 104 height 12
paste input "N034DWRZJW"
type input "N034DWRZJW"
click at [514, 107] on button "Save" at bounding box center [514, 106] width 32 height 10
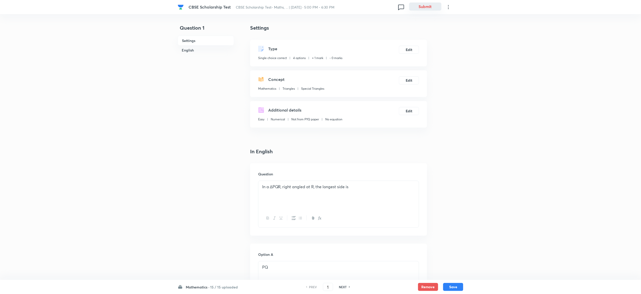
click at [430, 8] on button "Submit" at bounding box center [425, 7] width 32 height 8
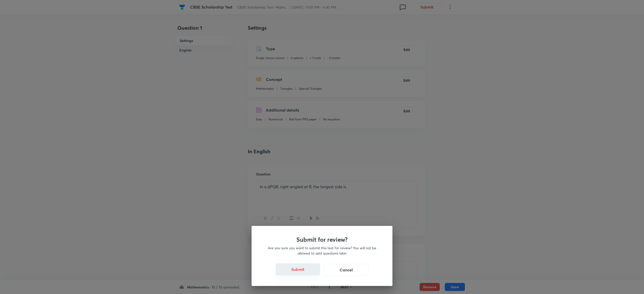
click at [298, 268] on button "Submit" at bounding box center [298, 270] width 44 height 12
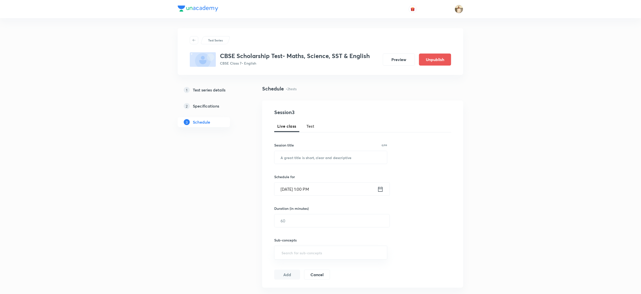
click at [313, 126] on span "Test" at bounding box center [311, 126] width 8 height 6
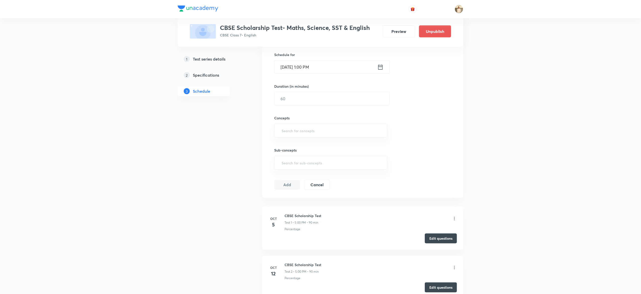
scroll to position [175, 0]
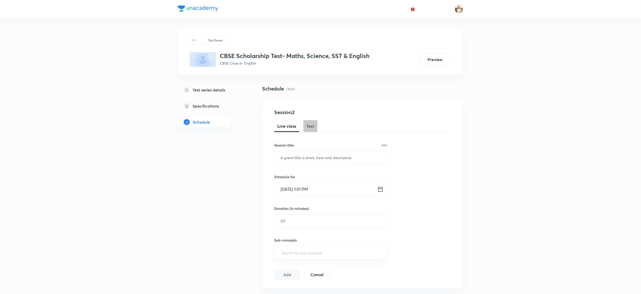
click at [308, 126] on span "Test" at bounding box center [311, 126] width 8 height 6
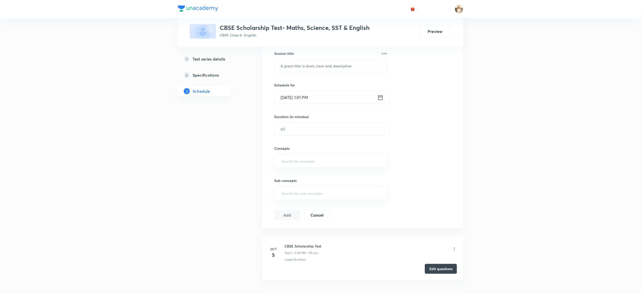
scroll to position [126, 0]
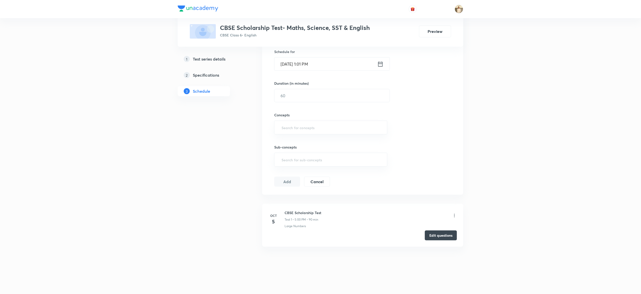
click at [312, 210] on li "Oct 5 CBSE Scholarship Test Test 1 • 5:00 PM • 90 min Large Numbers Edit questi…" at bounding box center [362, 225] width 201 height 43
copy h6 "CBSE Scholarship Test"
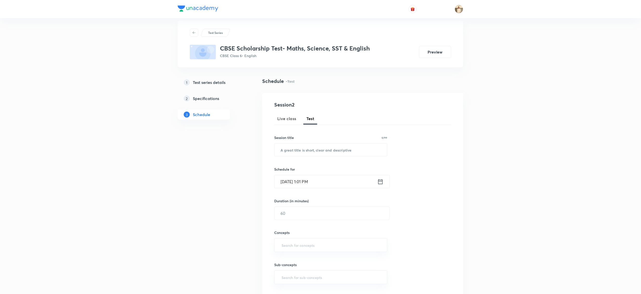
scroll to position [0, 0]
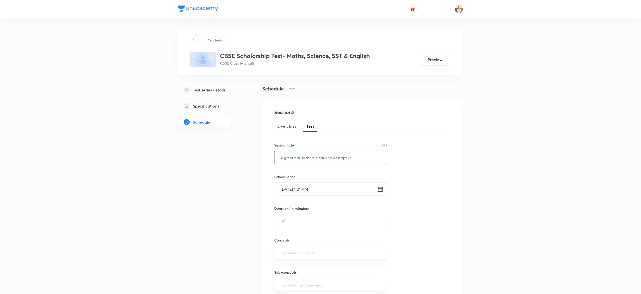
click at [295, 153] on input "text" at bounding box center [331, 157] width 113 height 13
paste input "CBSE Scholarship Test"
type input "CBSE Scholarship Test"
click at [291, 191] on input "Oct 6, 2025, 1:01 PM" at bounding box center [326, 189] width 103 height 13
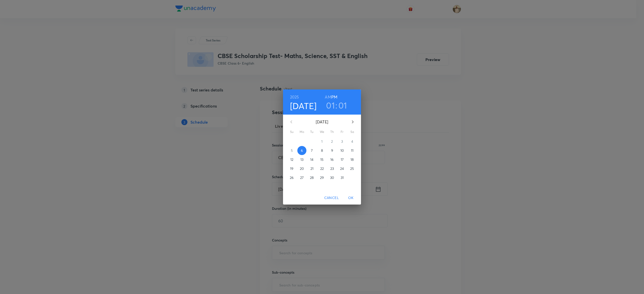
click at [290, 161] on p "12" at bounding box center [291, 159] width 3 height 5
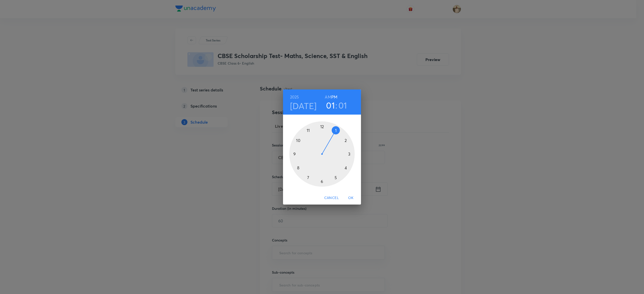
click at [335, 178] on div at bounding box center [321, 153] width 65 height 65
click at [322, 126] on div at bounding box center [321, 153] width 65 height 65
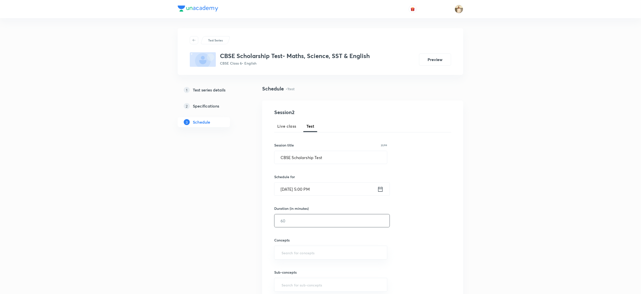
click at [310, 223] on input "text" at bounding box center [332, 221] width 115 height 13
type input "90"
click at [302, 257] on input "text" at bounding box center [331, 252] width 101 height 9
type input "a"
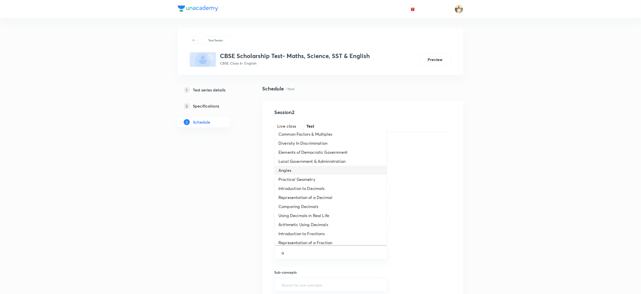
click at [314, 172] on li "Angles" at bounding box center [331, 170] width 112 height 9
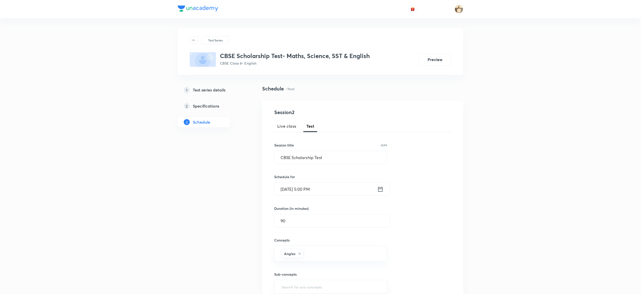
type input "a"
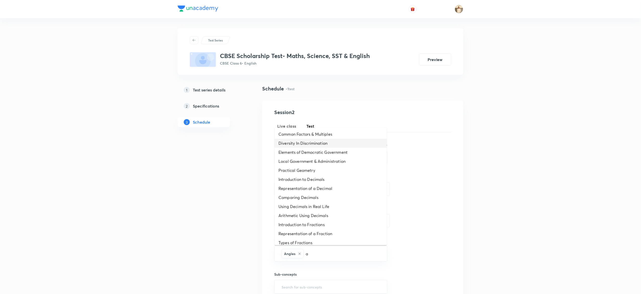
click at [305, 147] on li "Diversity In Discrimination" at bounding box center [331, 143] width 112 height 9
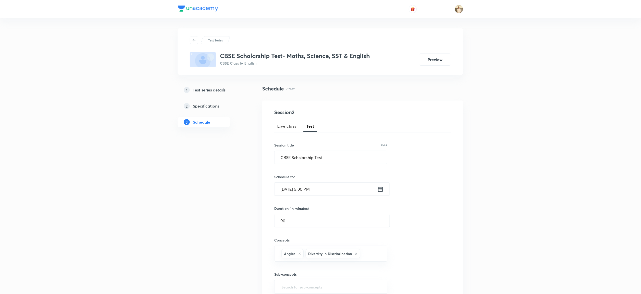
type input "a"
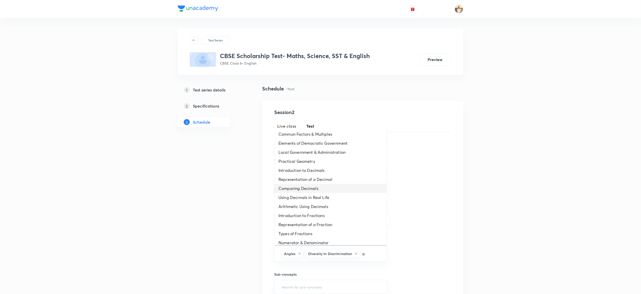
click at [315, 186] on li "Comparing Decimals" at bounding box center [331, 188] width 112 height 9
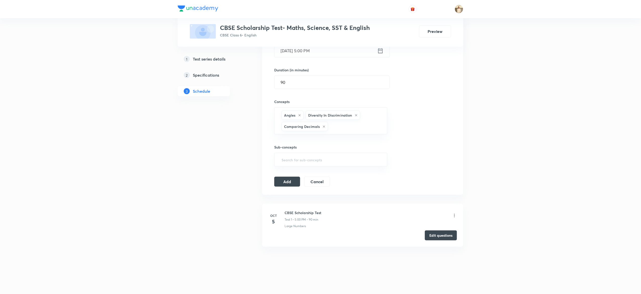
scroll to position [140, 0]
click at [281, 183] on button "Add" at bounding box center [287, 181] width 26 height 10
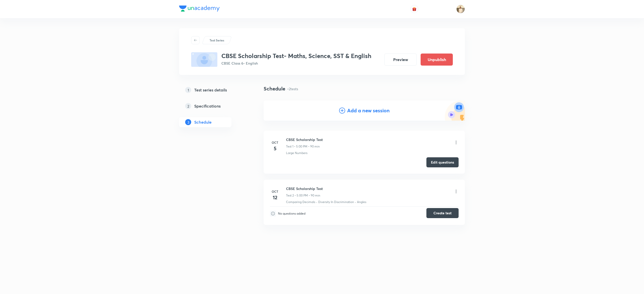
click at [449, 213] on button "Create test" at bounding box center [442, 213] width 32 height 10
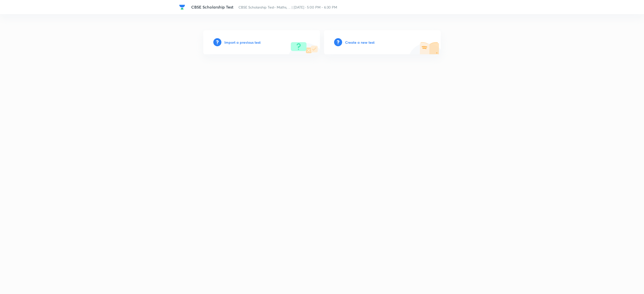
click at [245, 42] on h6 "Import a previous test" at bounding box center [242, 42] width 36 height 5
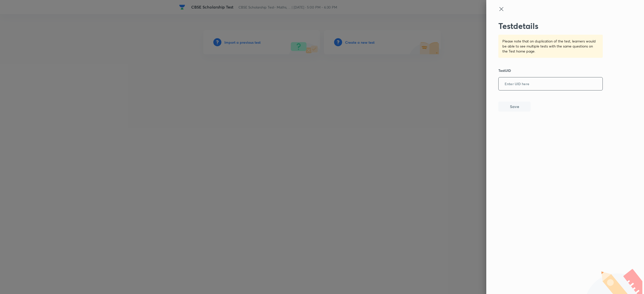
click at [559, 85] on input "text" at bounding box center [550, 84] width 104 height 12
paste input "B92554XHEP"
type input "B92554XHEP"
click at [522, 106] on button "Save" at bounding box center [514, 106] width 32 height 10
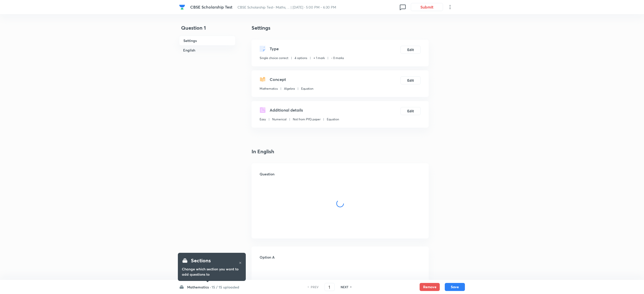
checkbox input "true"
click at [431, 6] on button "Submit" at bounding box center [425, 7] width 32 height 8
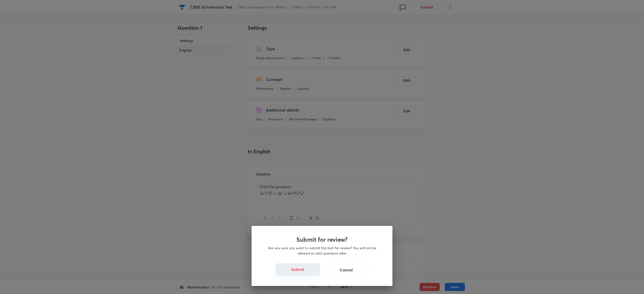
click at [301, 270] on button "Submit" at bounding box center [298, 270] width 44 height 12
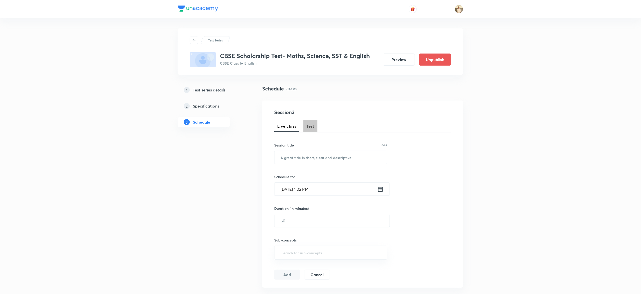
click at [312, 126] on span "Test" at bounding box center [311, 126] width 8 height 6
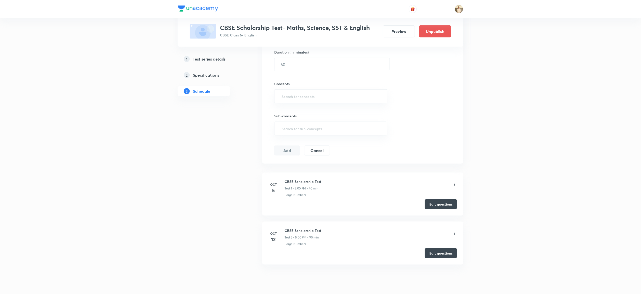
scroll to position [175, 0]
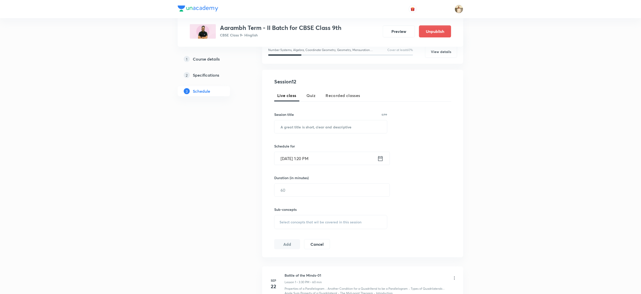
scroll to position [71, 0]
click at [309, 92] on button "Quiz" at bounding box center [311, 95] width 15 height 12
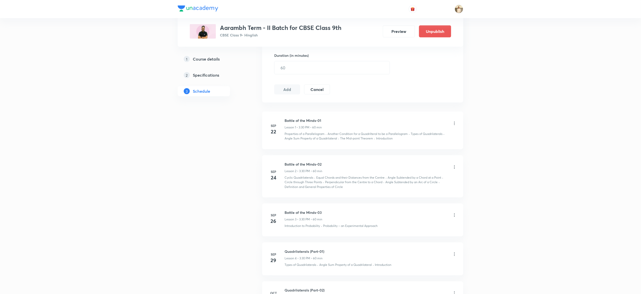
scroll to position [194, 0]
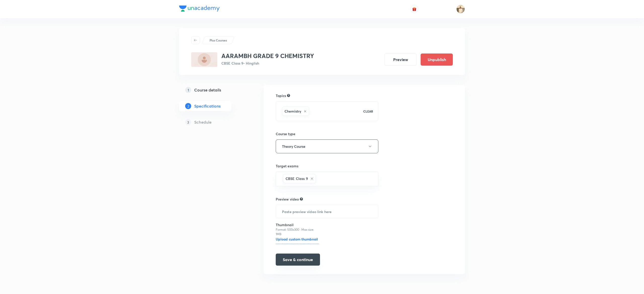
click at [296, 259] on button "Save & continue" at bounding box center [298, 260] width 44 height 12
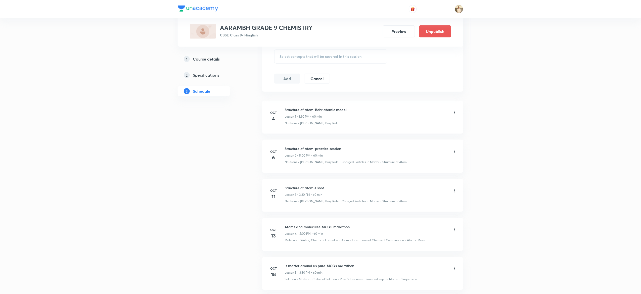
scroll to position [236, 0]
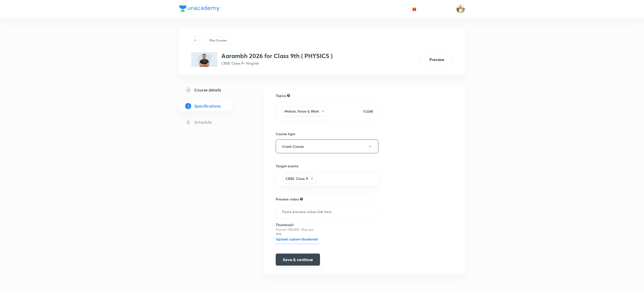
click at [309, 258] on button "Save & continue" at bounding box center [298, 260] width 44 height 12
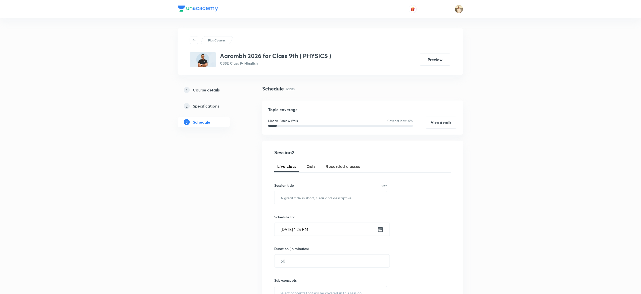
scroll to position [124, 0]
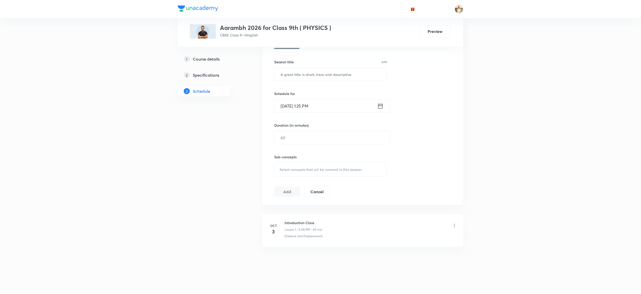
click at [378, 255] on div "Schedule 1 class Topic coverage Motion, Force & Work Cover at least 60 % View d…" at bounding box center [362, 124] width 201 height 324
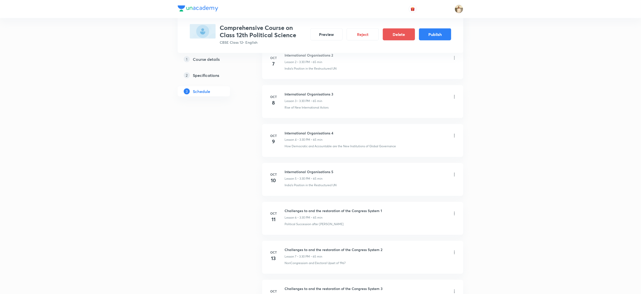
scroll to position [230, 0]
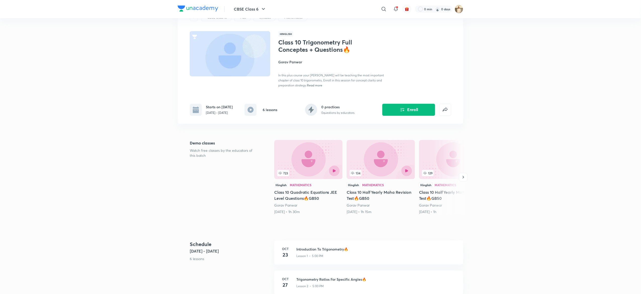
scroll to position [23, 0]
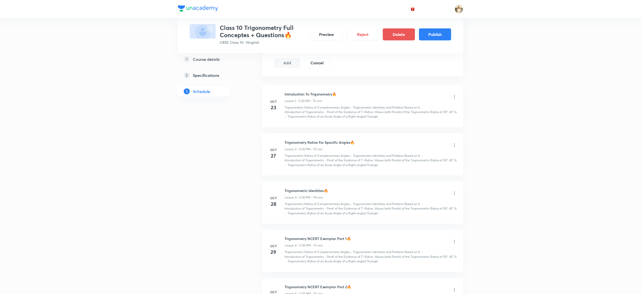
scroll to position [265, 0]
click at [436, 28] on button "Publish" at bounding box center [435, 34] width 32 height 12
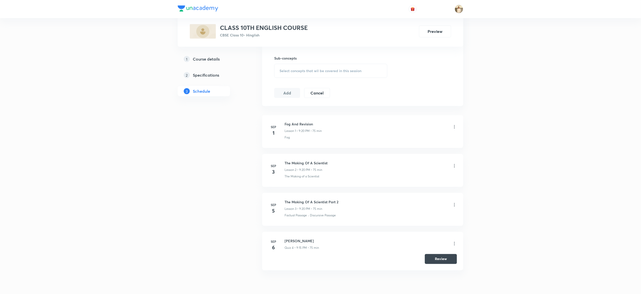
scroll to position [233, 0]
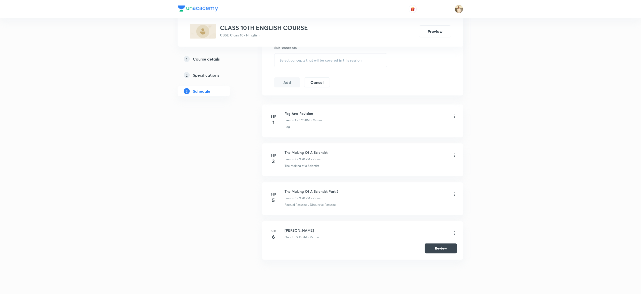
click at [183, 215] on div "1 Course details 2 Specifications 3 Schedule" at bounding box center [212, 75] width 68 height 446
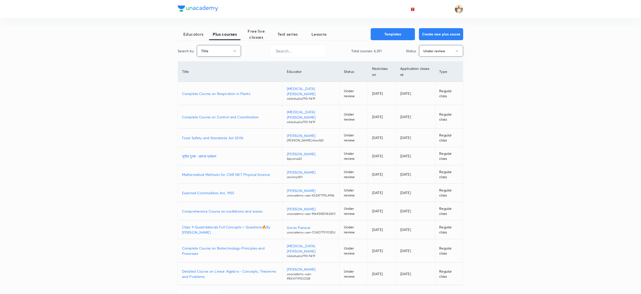
click at [230, 55] on button "Title" at bounding box center [219, 51] width 44 height 12
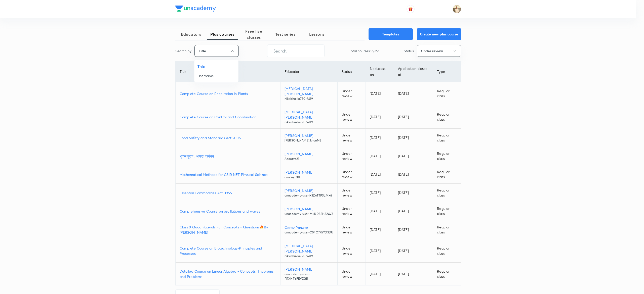
click at [207, 78] on span "Username" at bounding box center [216, 75] width 38 height 5
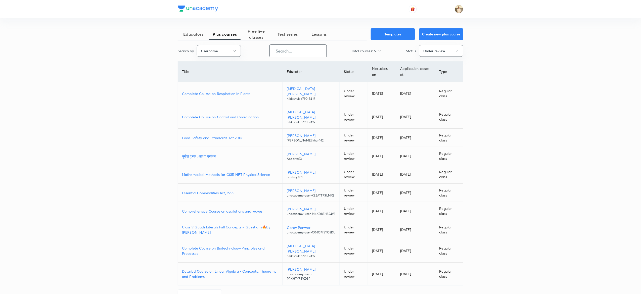
click at [309, 52] on input "text" at bounding box center [298, 51] width 57 height 13
paste input "barsha.[PERSON_NAME]"
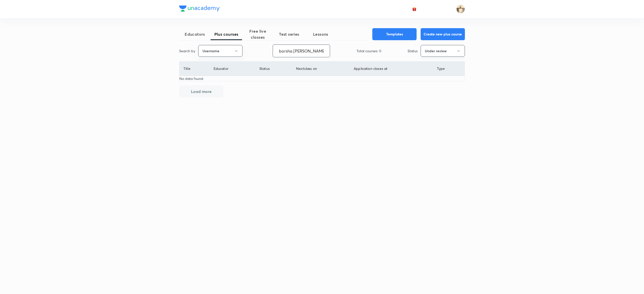
type input "barsha.mukherjee"
click at [462, 52] on button "Under review" at bounding box center [443, 51] width 44 height 12
click at [429, 96] on span "Live" at bounding box center [443, 94] width 38 height 5
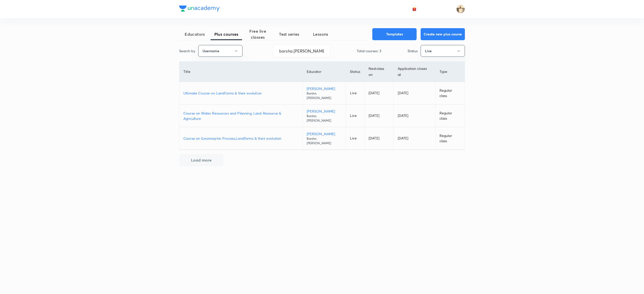
click at [246, 96] on p "Ultimate Course on Landforms & their evolution" at bounding box center [240, 93] width 115 height 5
click at [237, 118] on p "Course on Water Resources and Planning, Land Resource & Agriculture" at bounding box center [240, 116] width 115 height 11
click at [209, 140] on p "Course on Geomorphic Process,Landforms & their evolution" at bounding box center [240, 138] width 115 height 5
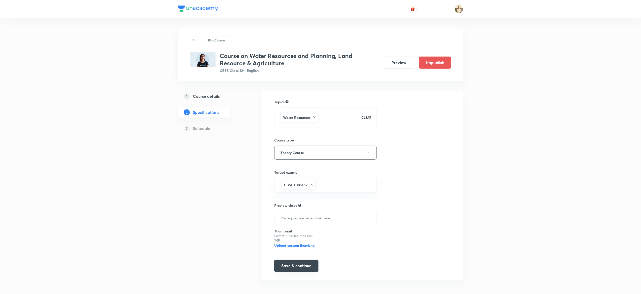
click at [292, 268] on button "Save & continue" at bounding box center [296, 266] width 44 height 12
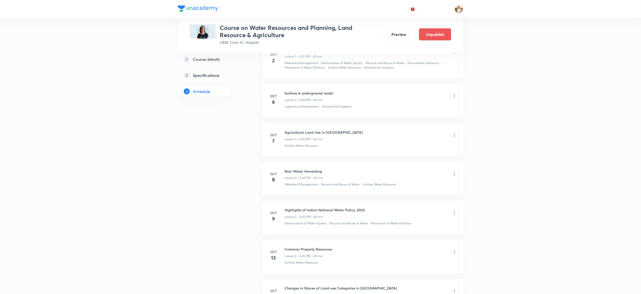
scroll to position [304, 0]
click at [187, 218] on div "1 Course details 2 Specifications 3 Schedule" at bounding box center [212, 224] width 68 height 875
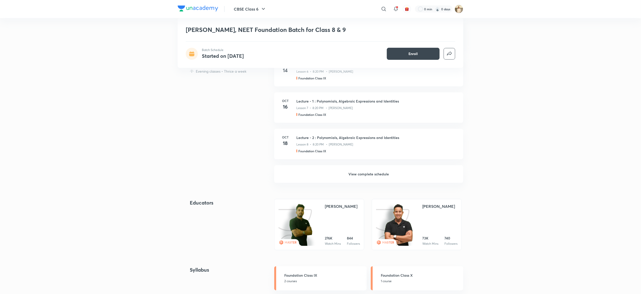
scroll to position [262, 0]
click at [353, 175] on h6 "View complete schedule" at bounding box center [368, 174] width 189 height 18
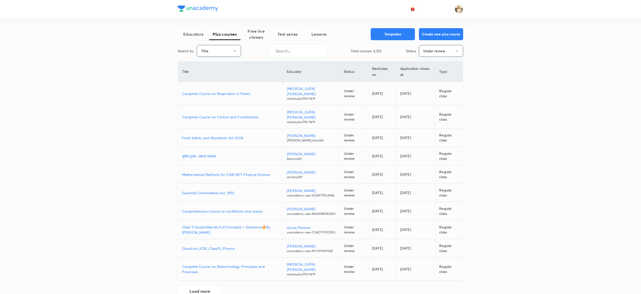
click at [218, 54] on button "Title" at bounding box center [219, 51] width 44 height 12
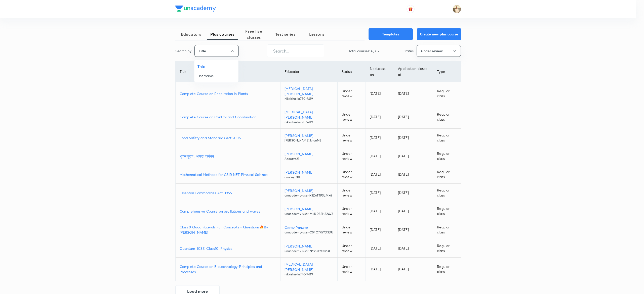
click at [219, 77] on span "Username" at bounding box center [216, 75] width 38 height 5
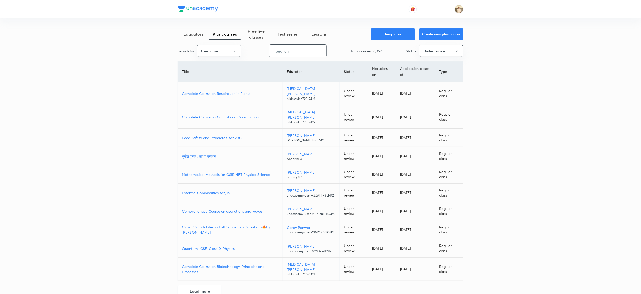
click at [296, 53] on input "text" at bounding box center [298, 51] width 57 height 13
paste input "mishian2001-2739"
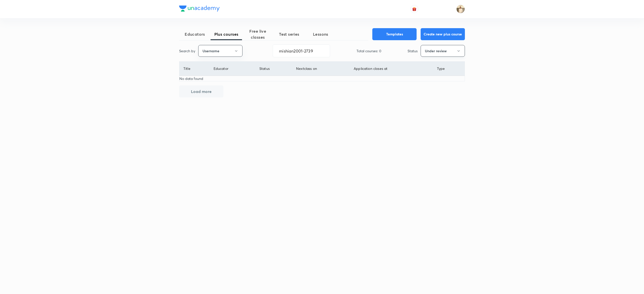
click at [459, 53] on icon "button" at bounding box center [458, 51] width 4 height 4
click at [434, 94] on span "Live" at bounding box center [443, 94] width 38 height 5
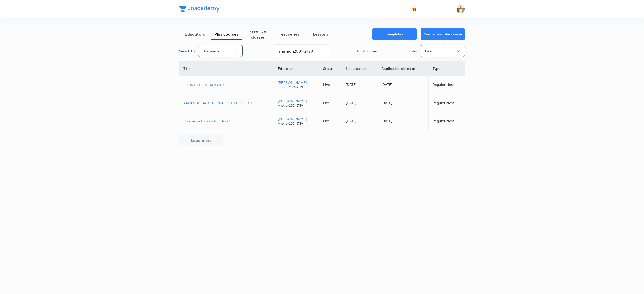
click at [202, 86] on p "FOUNDATION BIOLOGY" at bounding box center [226, 84] width 86 height 5
click at [207, 99] on td "AARAMBH BATCH - CLASS 9TH BIOLOGY" at bounding box center [226, 103] width 94 height 18
click at [219, 101] on p "AARAMBH BATCH - CLASS 9TH BIOLOGY" at bounding box center [226, 102] width 86 height 5
click at [315, 48] on input "mishian2001-2739" at bounding box center [301, 51] width 57 height 13
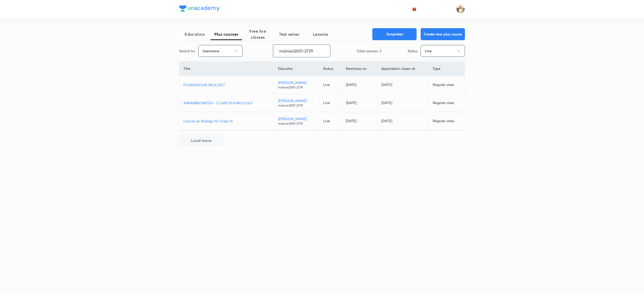
click at [315, 48] on input "mishian2001-2739" at bounding box center [301, 51] width 57 height 13
paste input "unacademy-user-TJ831YBQ0MKX"
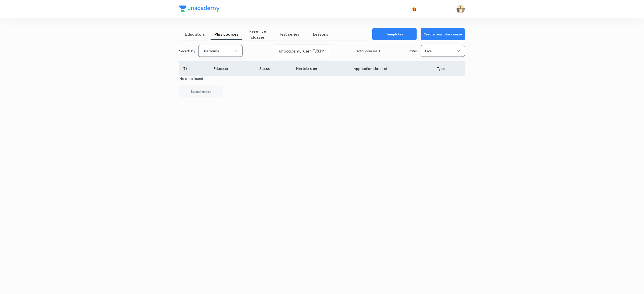
click at [441, 51] on button "Live" at bounding box center [443, 51] width 44 height 12
click at [436, 101] on li "Completed" at bounding box center [443, 103] width 44 height 9
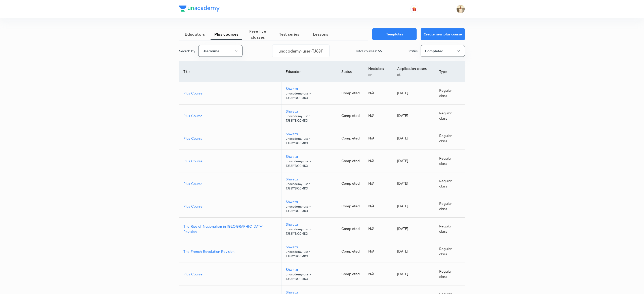
click at [200, 91] on p "Plus Course" at bounding box center [230, 93] width 94 height 5
click at [195, 113] on p "Plus Course" at bounding box center [230, 115] width 94 height 5
click at [296, 56] on input "unacademy-user-TJ831YBQ0MKX" at bounding box center [300, 51] width 57 height 13
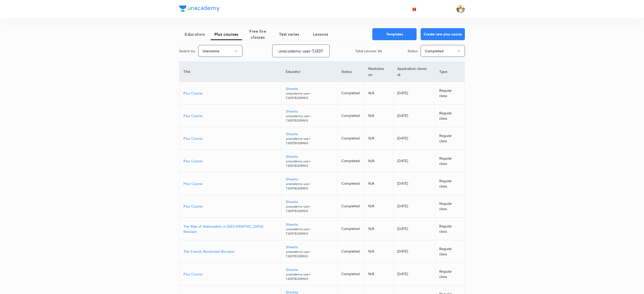
paste input "bjkp53i5i0ic"
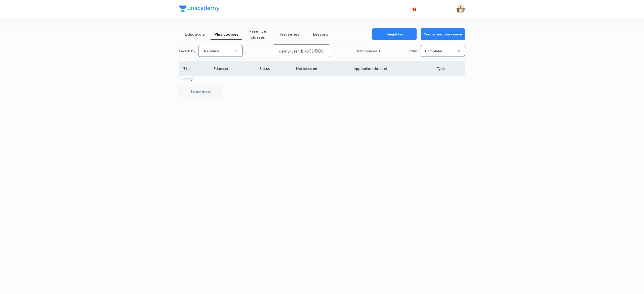
type input "unacademy-user-bjkp53i5i0ic"
click at [443, 50] on button "Completed" at bounding box center [443, 51] width 44 height 12
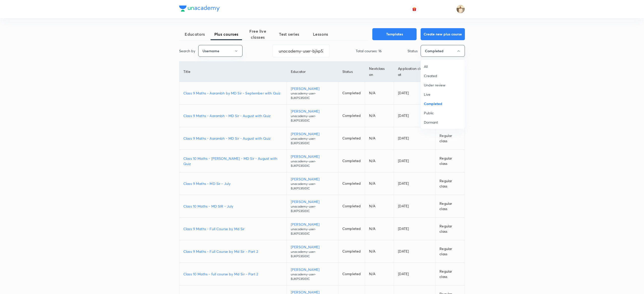
click at [425, 95] on span "Live" at bounding box center [443, 94] width 38 height 5
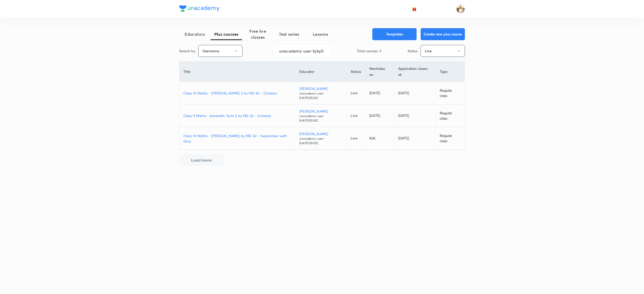
click at [244, 113] on p "Class 9 Maths - Aarambh Term 2 by MD Sir - October" at bounding box center [237, 115] width 108 height 5
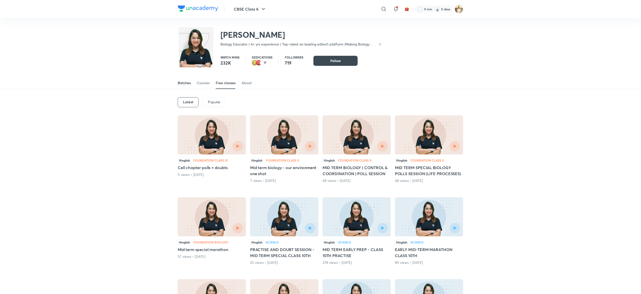
click at [180, 81] on div "Batches" at bounding box center [184, 82] width 13 height 5
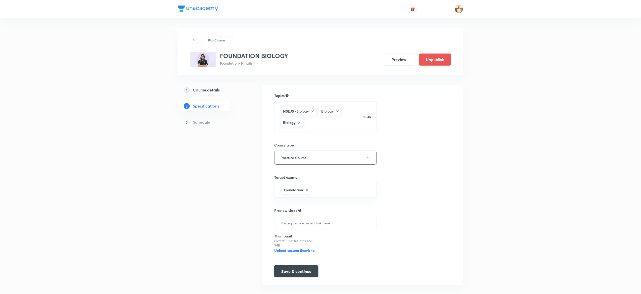
scroll to position [9, 0]
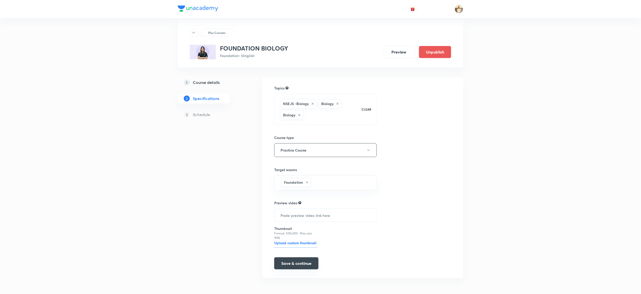
click at [301, 266] on button "Save & continue" at bounding box center [296, 264] width 44 height 12
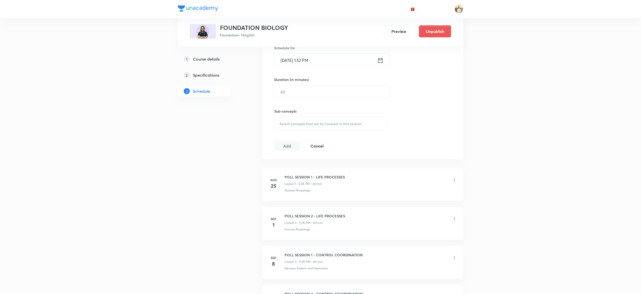
scroll to position [130, 0]
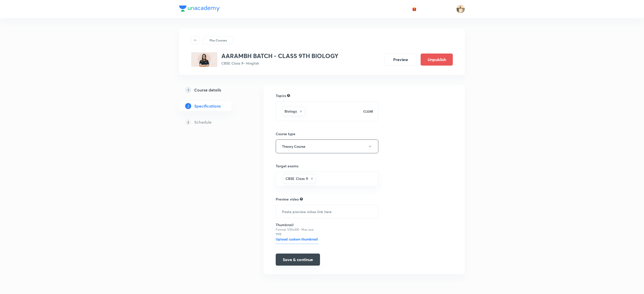
click at [311, 260] on button "Save & continue" at bounding box center [298, 260] width 44 height 12
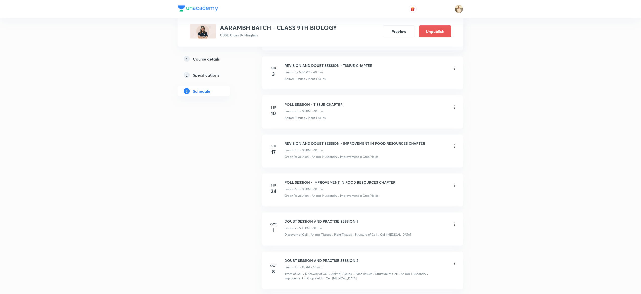
scroll to position [403, 0]
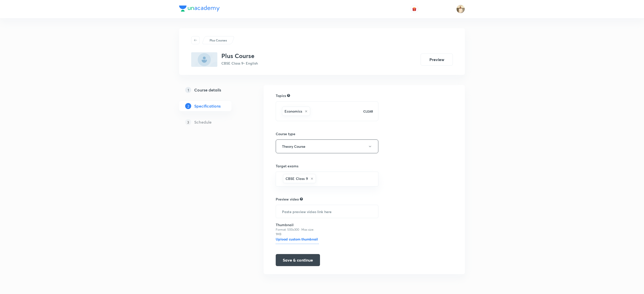
click at [302, 255] on div "Topics Economics CLEAR Course type Theory Course Target exams CBSE Class 9 ​ Pr…" at bounding box center [327, 179] width 103 height 173
click at [302, 260] on button "Save & continue" at bounding box center [298, 260] width 44 height 12
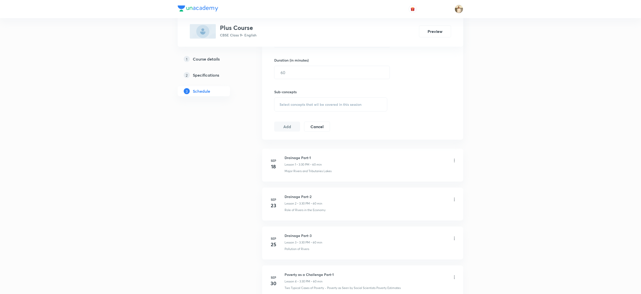
scroll to position [281, 0]
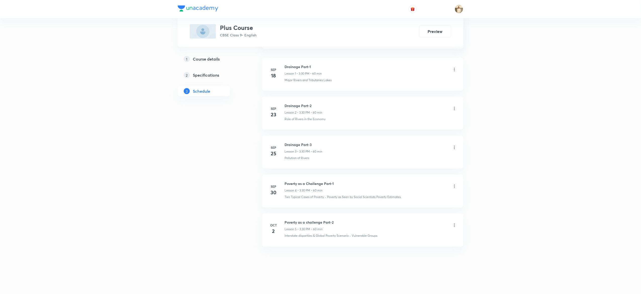
click at [359, 249] on div "Sep 18 Drainage Part-1 Lesson 1 • 3:30 PM • 60 min Major Rivers and Tributaries…" at bounding box center [362, 154] width 201 height 197
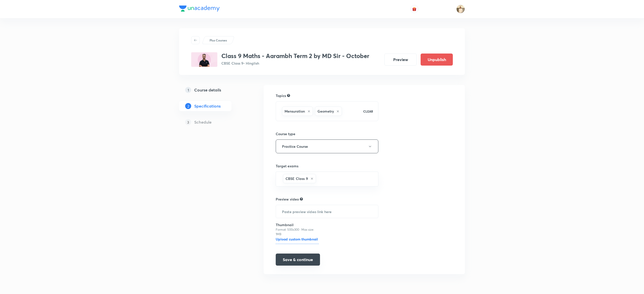
drag, startPoint x: 305, startPoint y: 253, endPoint x: 310, endPoint y: 259, distance: 8.5
click at [310, 259] on div "Topics Mensuration Geometry CLEAR Course type Practice Course Target exams CBSE…" at bounding box center [327, 179] width 103 height 173
click at [310, 259] on button "Save & continue" at bounding box center [298, 260] width 44 height 12
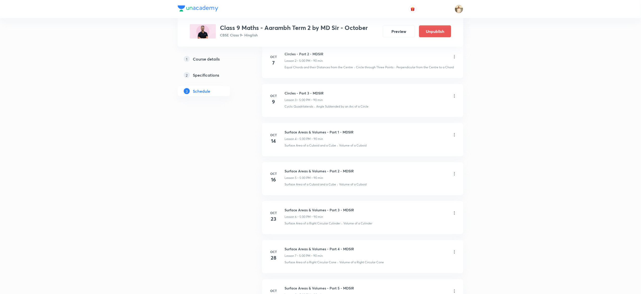
scroll to position [332, 0]
click at [162, 228] on div "Plus Courses Class 9 Maths - Aarambh Term 2 by MD Sir - October CBSE Class 9 • …" at bounding box center [320, 80] width 641 height 825
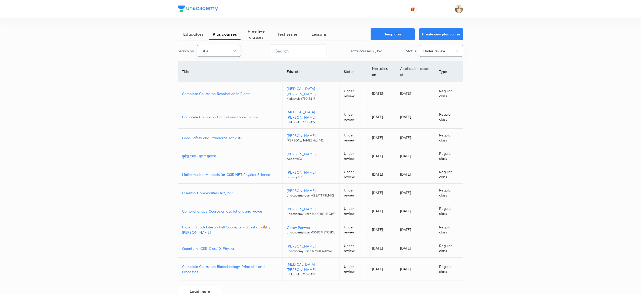
click at [223, 51] on button "Title" at bounding box center [219, 51] width 44 height 12
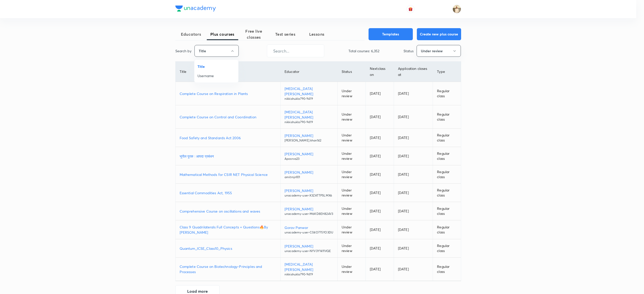
click at [218, 75] on span "Username" at bounding box center [216, 75] width 38 height 5
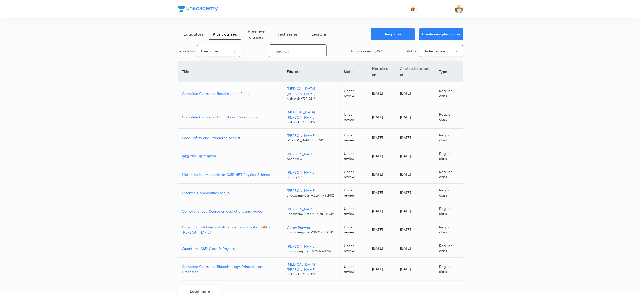
click at [308, 55] on input "text" at bounding box center [298, 51] width 57 height 13
paste input "unacademy-user-C3F8V4N5ATW5"
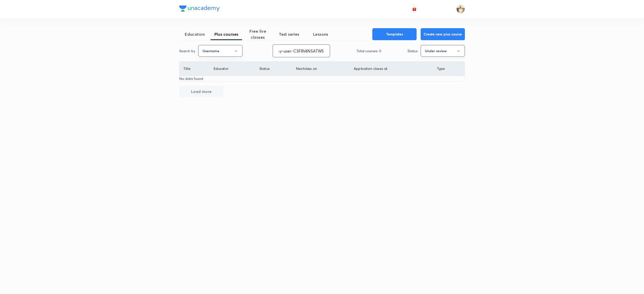
type input "unacademy-user-C3F8V4N5ATW5"
click at [462, 51] on button "Under review" at bounding box center [443, 51] width 44 height 12
click at [431, 93] on span "Live" at bounding box center [443, 94] width 38 height 5
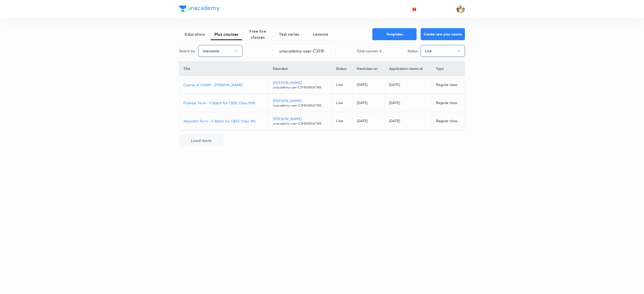
click at [223, 102] on p "Prahaar Term - II Batch for CBSE Class 10th" at bounding box center [223, 102] width 81 height 5
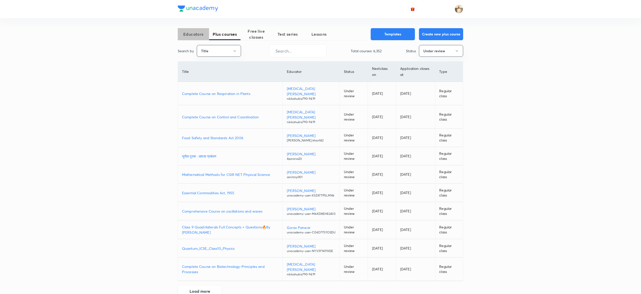
click at [189, 33] on span "Educators" at bounding box center [193, 34] width 31 height 6
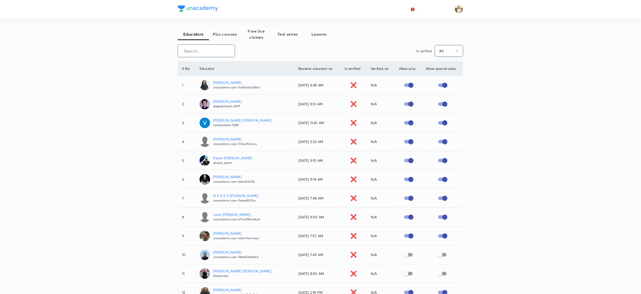
click at [209, 49] on input "text" at bounding box center [206, 51] width 57 height 13
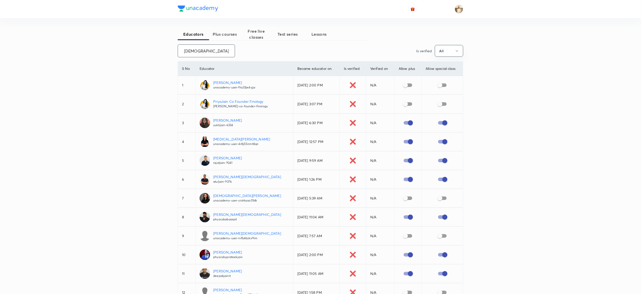
type input "jain"
click at [444, 201] on input "checkbox" at bounding box center [440, 199] width 29 height 10
checkbox input "true"
click at [403, 199] on input "checkbox" at bounding box center [405, 199] width 29 height 10
checkbox input "true"
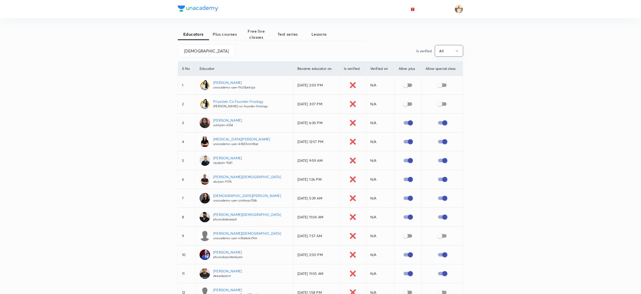
click at [221, 195] on p "[DEMOGRAPHIC_DATA][PERSON_NAME]" at bounding box center [247, 195] width 68 height 5
click at [221, 38] on button "Plus courses" at bounding box center [224, 34] width 31 height 12
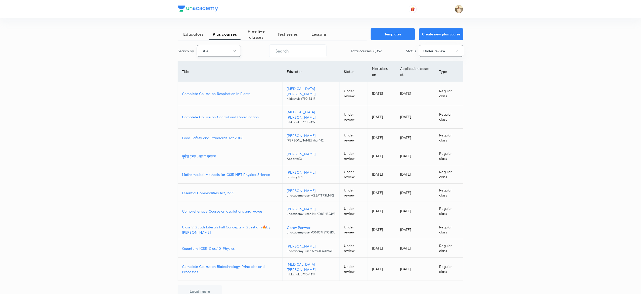
click at [231, 53] on button "Title" at bounding box center [219, 51] width 44 height 12
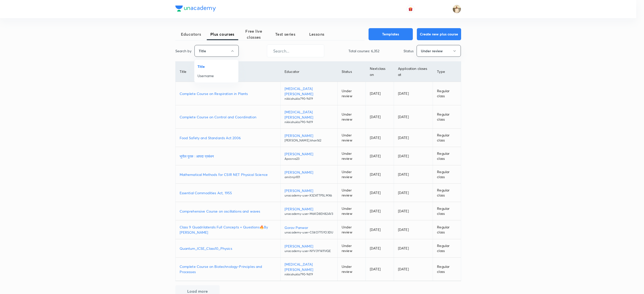
click at [219, 76] on span "Username" at bounding box center [216, 75] width 38 height 5
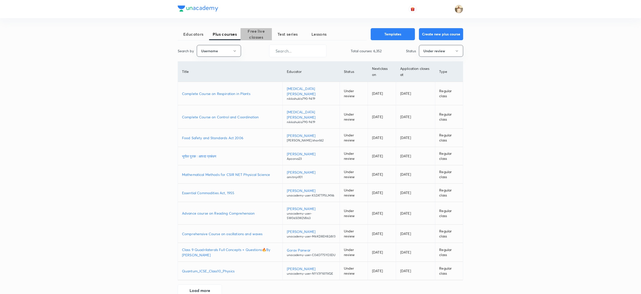
click at [257, 34] on span "Free live classes" at bounding box center [256, 34] width 31 height 12
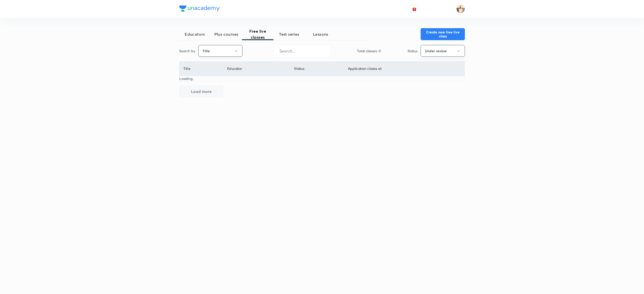
click at [225, 53] on button "Title" at bounding box center [220, 51] width 44 height 12
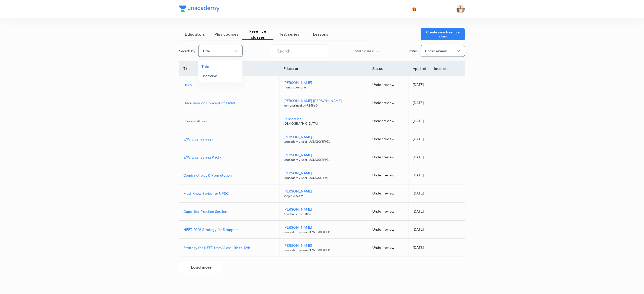
click at [206, 77] on span "Username" at bounding box center [220, 75] width 38 height 5
click at [309, 50] on input "text" at bounding box center [299, 51] width 57 height 13
paste input "unacademy-user-yiohkyac01dk"
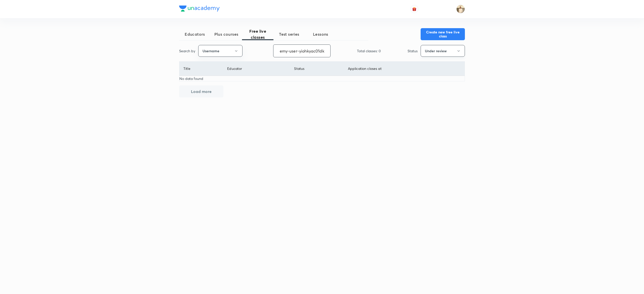
type input "unacademy-user-yiohkyac01dk"
click at [462, 48] on button "Under review" at bounding box center [443, 51] width 44 height 12
click at [437, 93] on span "Live" at bounding box center [443, 94] width 38 height 5
click at [216, 85] on p "All Dates in History : Polls + General Discussion" at bounding box center [233, 84] width 101 height 5
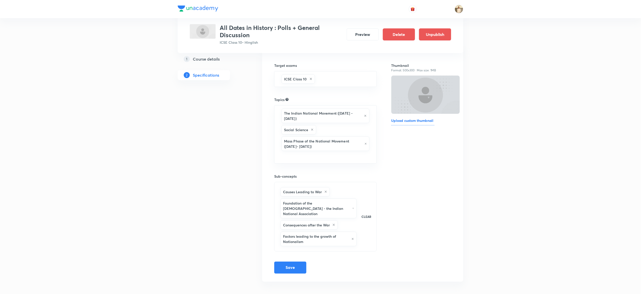
click at [201, 57] on h5 "Course details" at bounding box center [206, 59] width 27 height 6
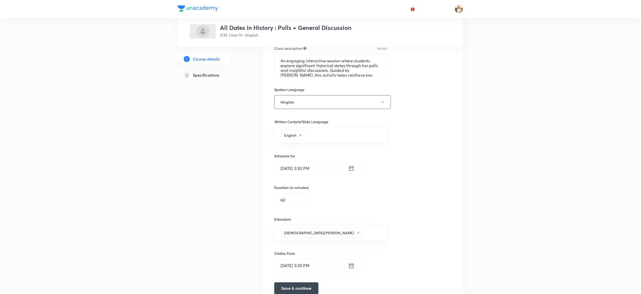
scroll to position [218, 0]
click at [305, 169] on input "Oct 6, 2025, 3:30 PM" at bounding box center [312, 167] width 74 height 13
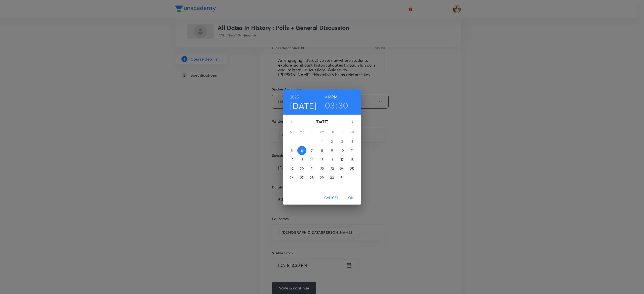
click at [334, 106] on h3 "03" at bounding box center [330, 105] width 10 height 11
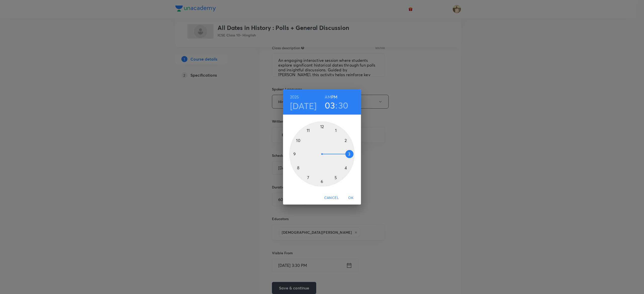
click at [308, 177] on div at bounding box center [321, 153] width 65 height 65
click at [294, 154] on div at bounding box center [321, 153] width 65 height 65
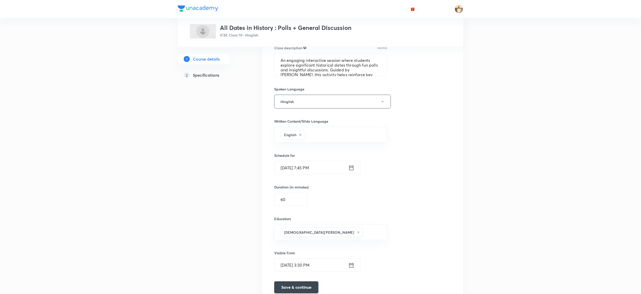
click at [297, 290] on button "Save & continue" at bounding box center [296, 288] width 44 height 12
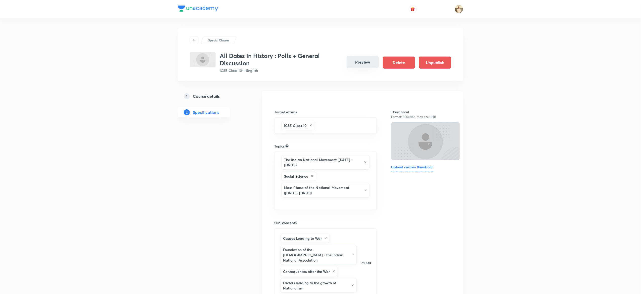
click at [371, 62] on button "Preview" at bounding box center [363, 62] width 32 height 12
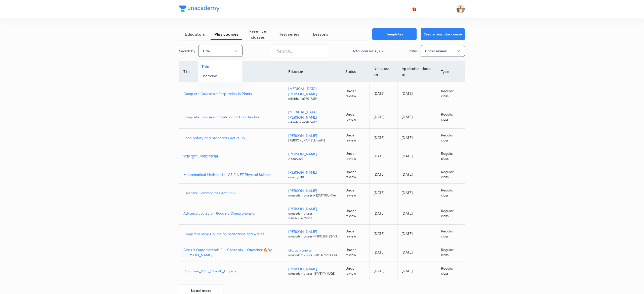
click at [220, 75] on span "Username" at bounding box center [220, 75] width 38 height 5
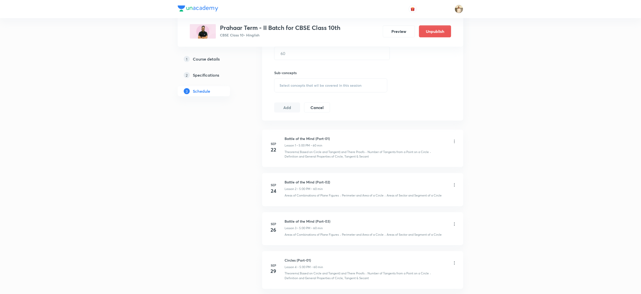
scroll to position [277, 0]
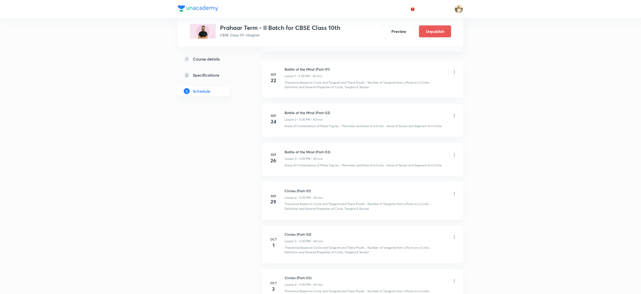
click at [195, 204] on div "1 Course details 2 Specifications 3 Schedule" at bounding box center [212, 194] width 68 height 772
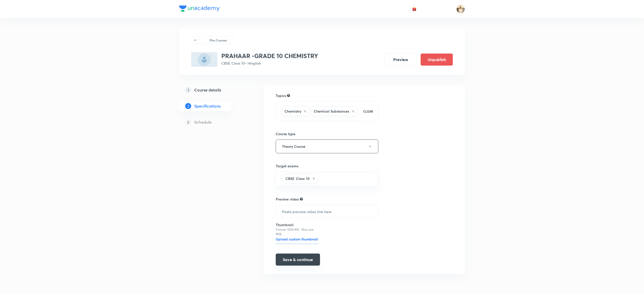
click at [307, 259] on button "Save & continue" at bounding box center [298, 260] width 44 height 12
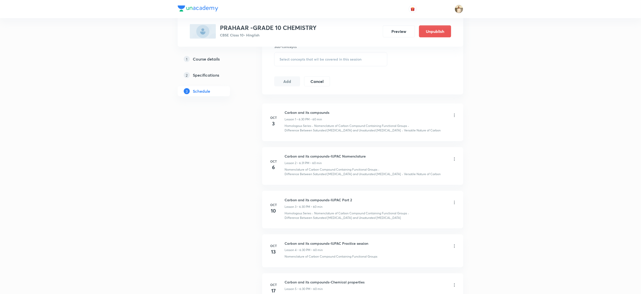
scroll to position [237, 0]
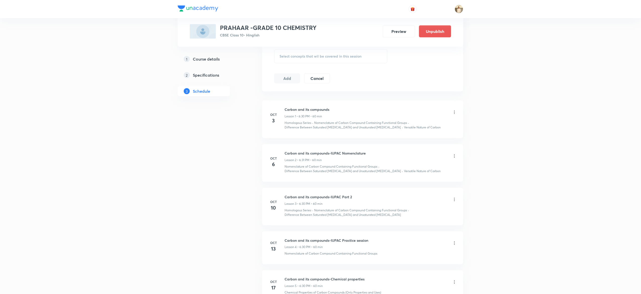
click at [214, 220] on div "1 Course details 2 Specifications 3 Schedule" at bounding box center [212, 182] width 68 height 669
